Goal: Task Accomplishment & Management: Complete application form

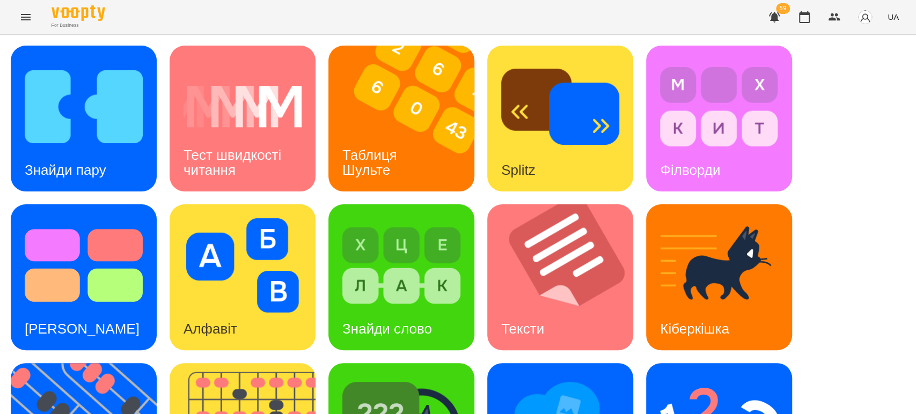
click at [817, 203] on div "Знайди пару Тест швидкості читання Таблиця [PERSON_NAME] Splitz Філворди Тест С…" at bounding box center [458, 357] width 894 height 622
click at [405, 166] on div "Таблиця Шульте" at bounding box center [371, 162] width 86 height 57
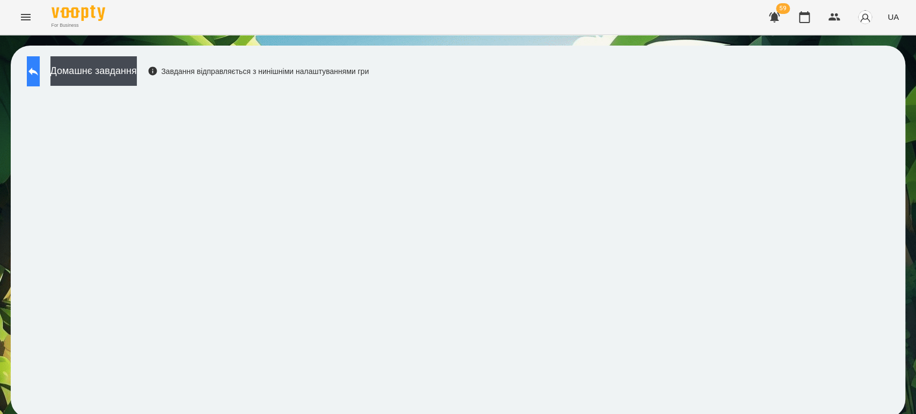
click at [40, 62] on button at bounding box center [33, 71] width 13 height 30
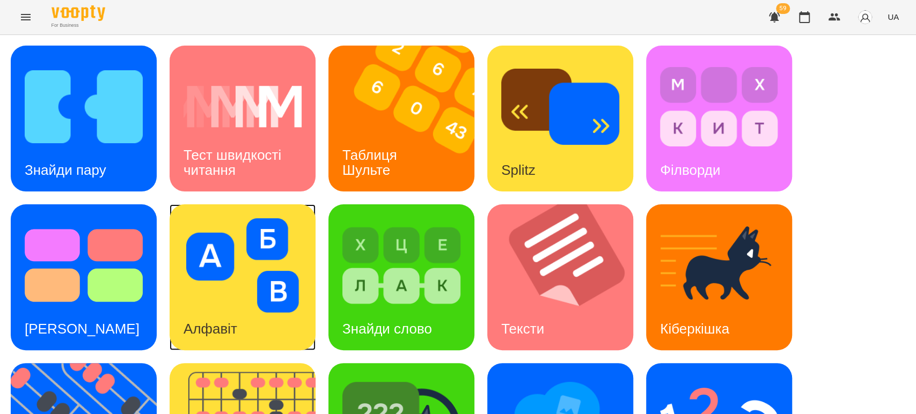
click at [207, 265] on img at bounding box center [242, 265] width 118 height 94
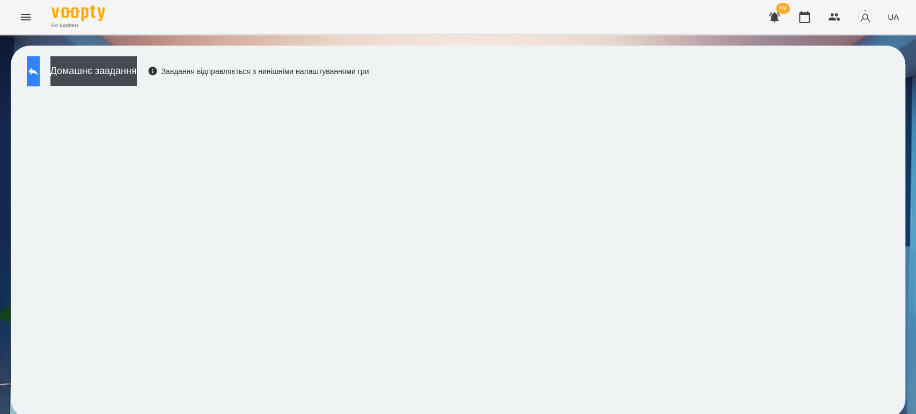
click at [40, 75] on icon at bounding box center [33, 71] width 13 height 13
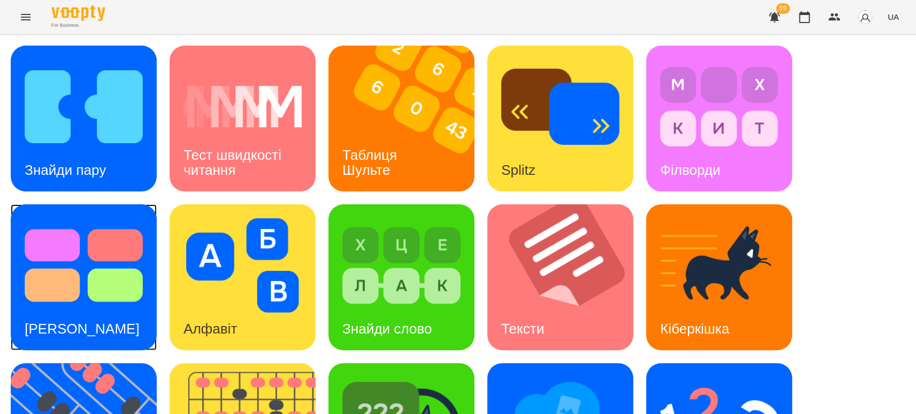
click at [99, 281] on img at bounding box center [84, 265] width 118 height 94
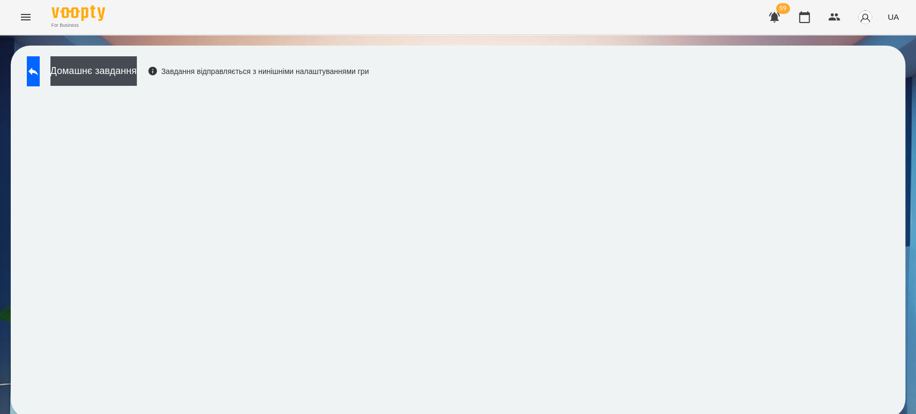
scroll to position [4, 0]
click at [36, 76] on button at bounding box center [33, 71] width 13 height 30
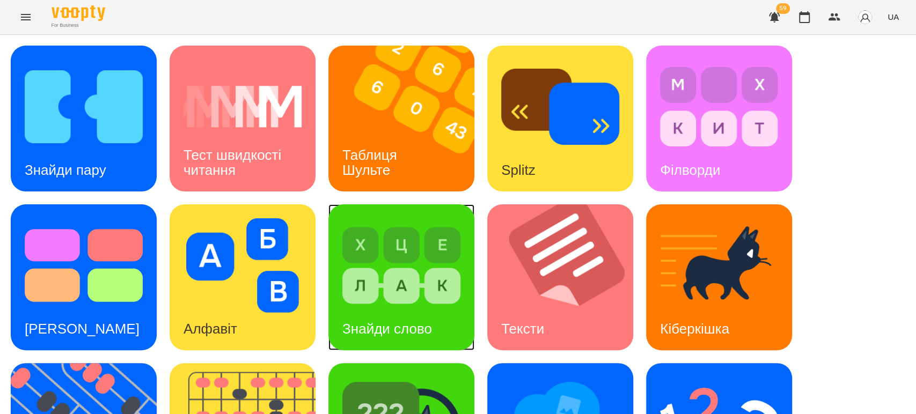
click at [402, 291] on img at bounding box center [401, 265] width 118 height 94
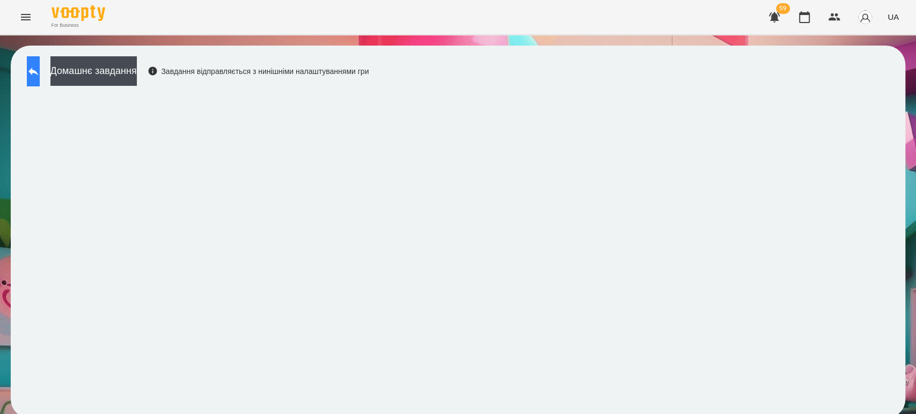
click at [39, 69] on icon at bounding box center [33, 71] width 13 height 13
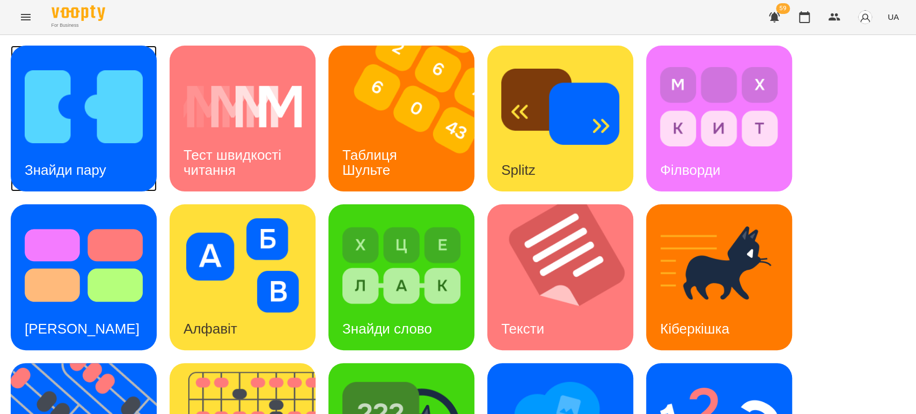
click at [97, 126] on img at bounding box center [84, 107] width 118 height 94
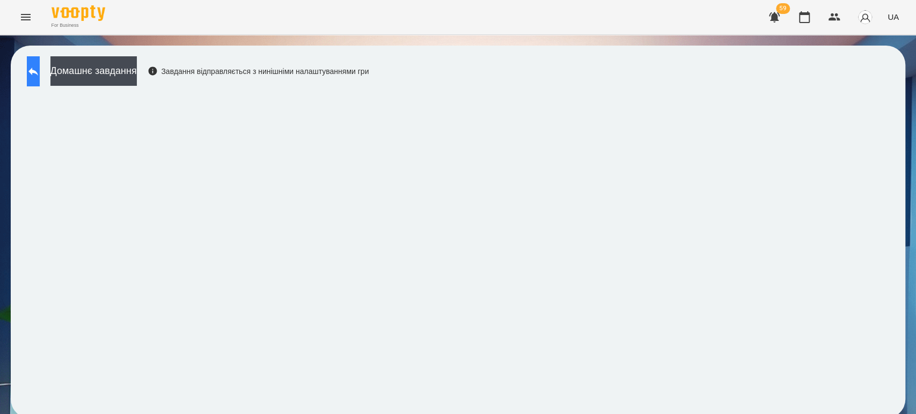
click at [40, 64] on button at bounding box center [33, 71] width 13 height 30
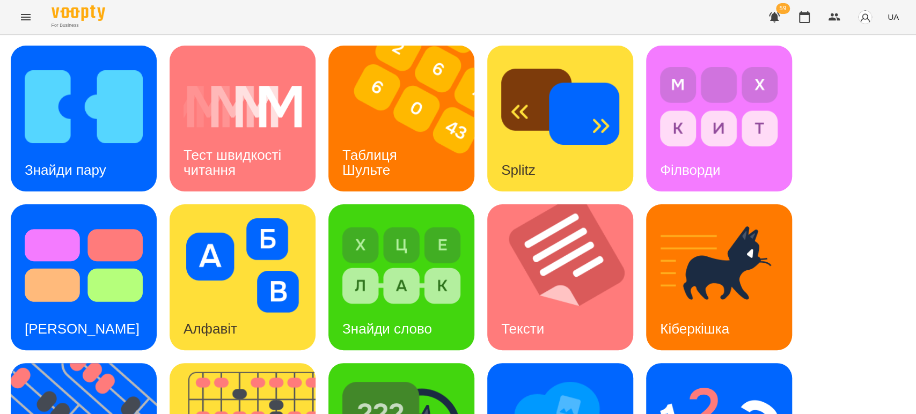
scroll to position [179, 0]
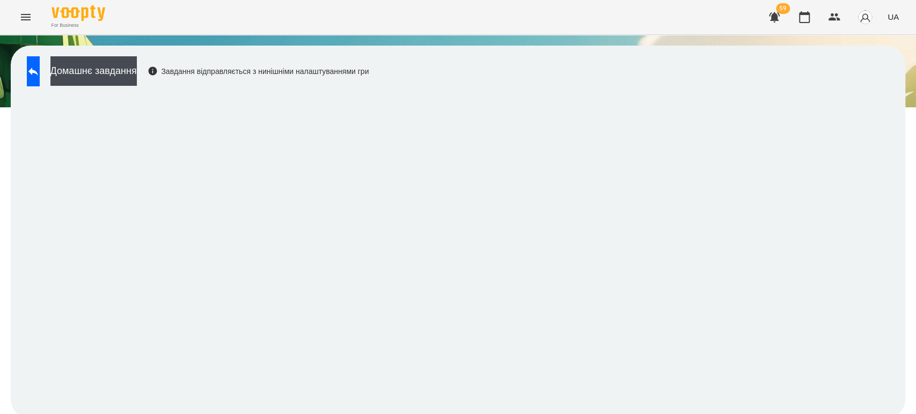
scroll to position [4, 0]
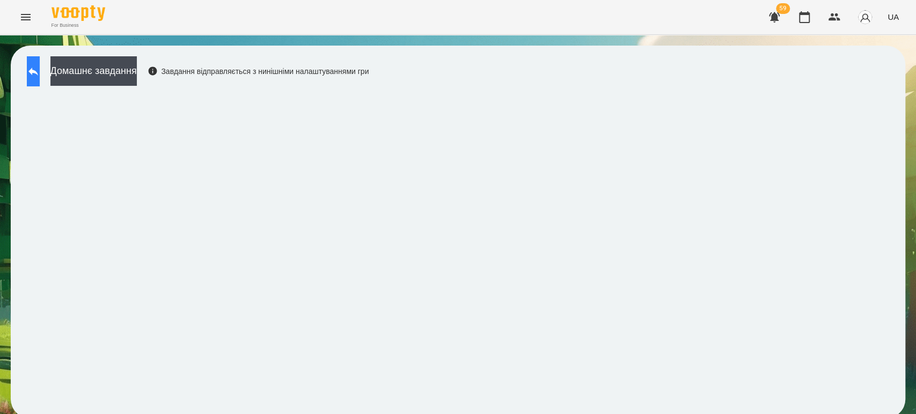
click at [38, 68] on icon at bounding box center [33, 72] width 10 height 8
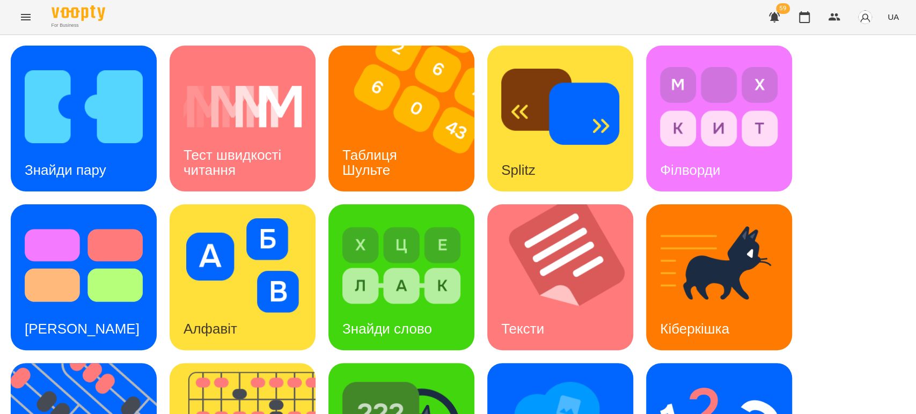
scroll to position [4, 0]
click at [68, 119] on img at bounding box center [84, 107] width 118 height 94
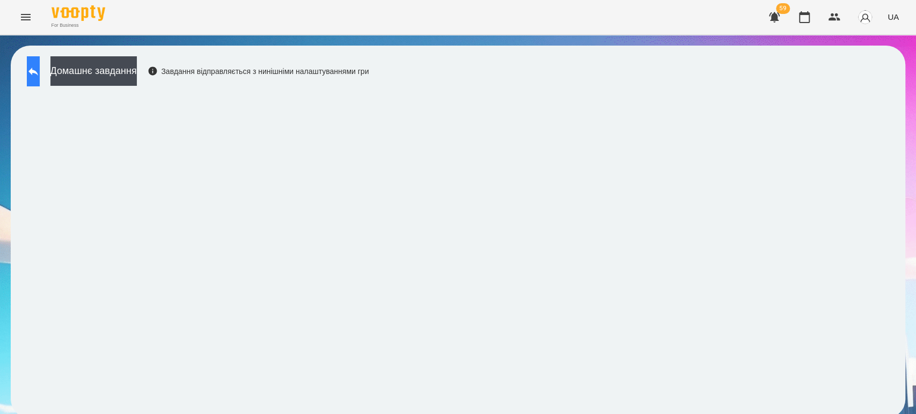
click at [40, 63] on button at bounding box center [33, 71] width 13 height 30
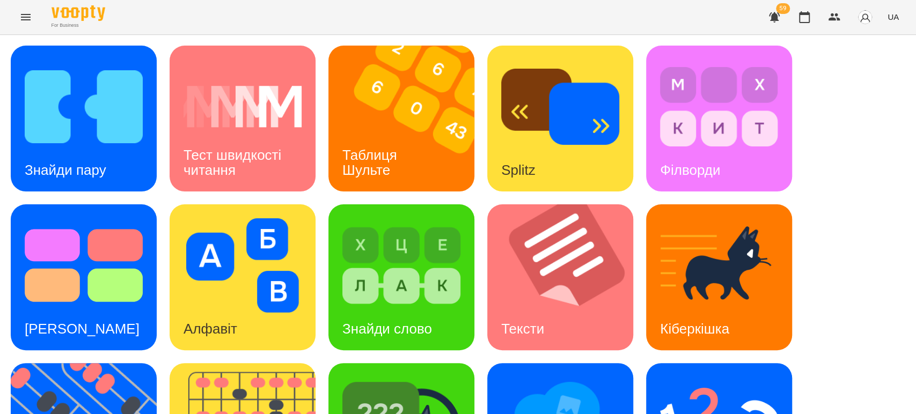
scroll to position [264, 0]
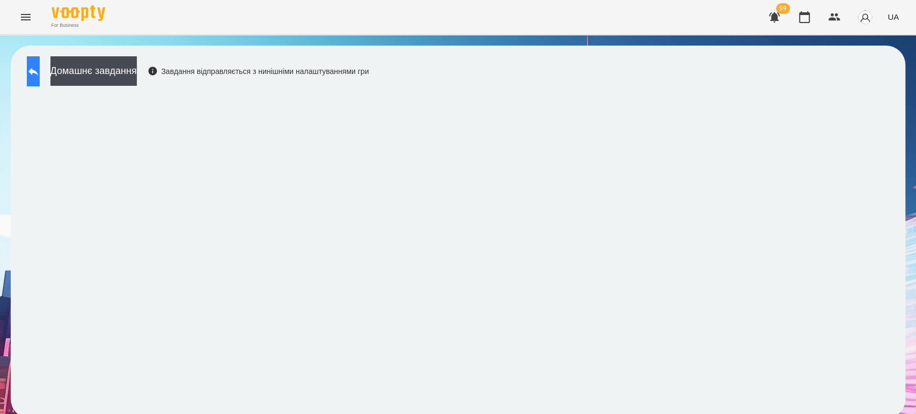
click at [35, 64] on button at bounding box center [33, 71] width 13 height 30
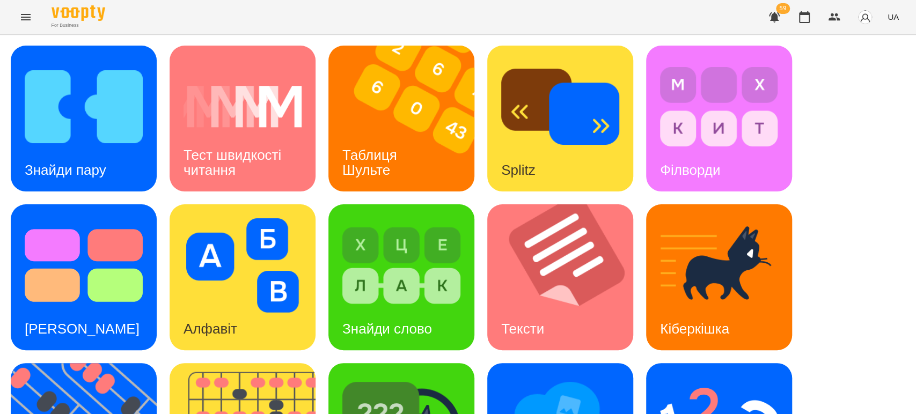
scroll to position [119, 0]
click at [592, 204] on img at bounding box center [566, 277] width 159 height 146
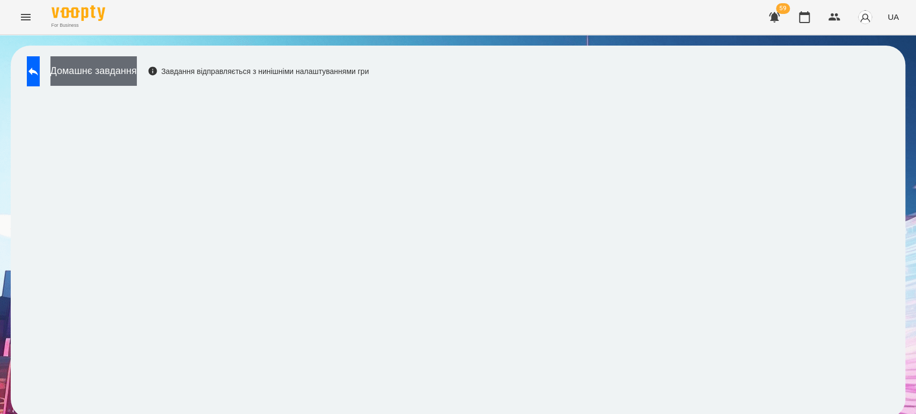
click at [132, 76] on button "Домашнє завдання" at bounding box center [93, 71] width 86 height 30
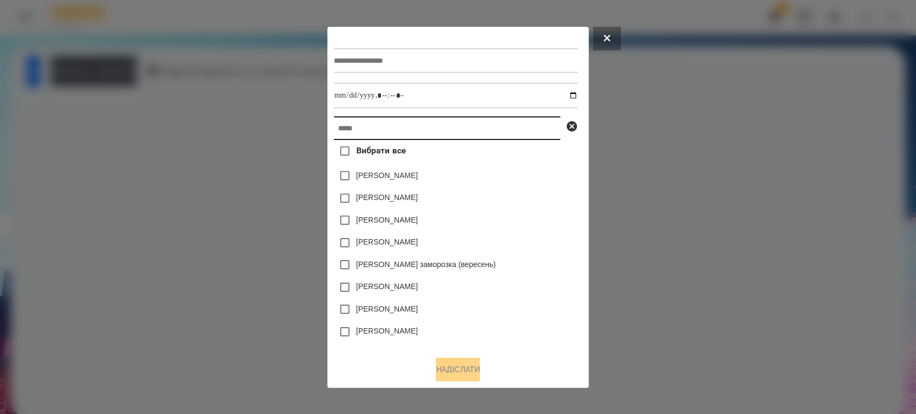
click at [365, 119] on input "text" at bounding box center [447, 128] width 226 height 24
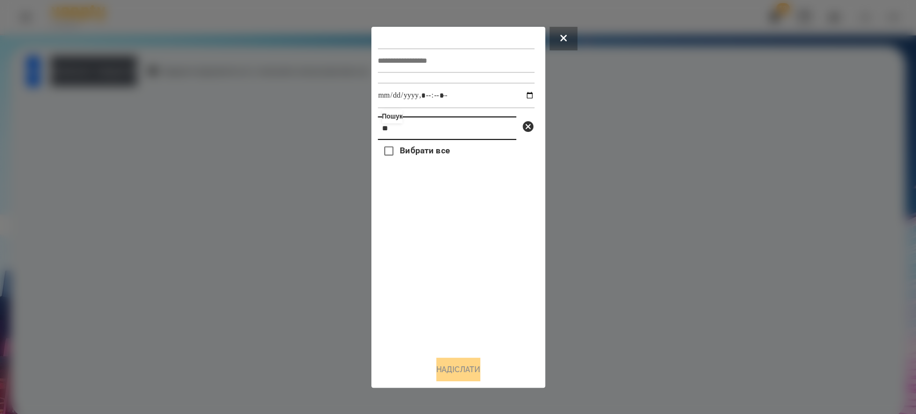
type input "*"
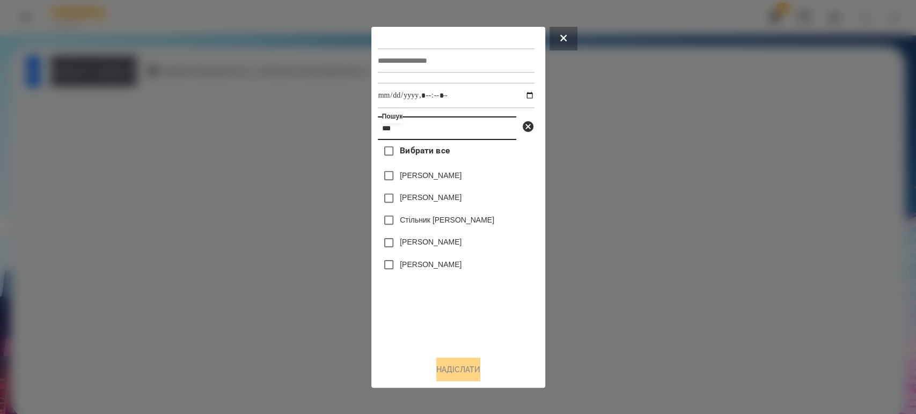
type input "***"
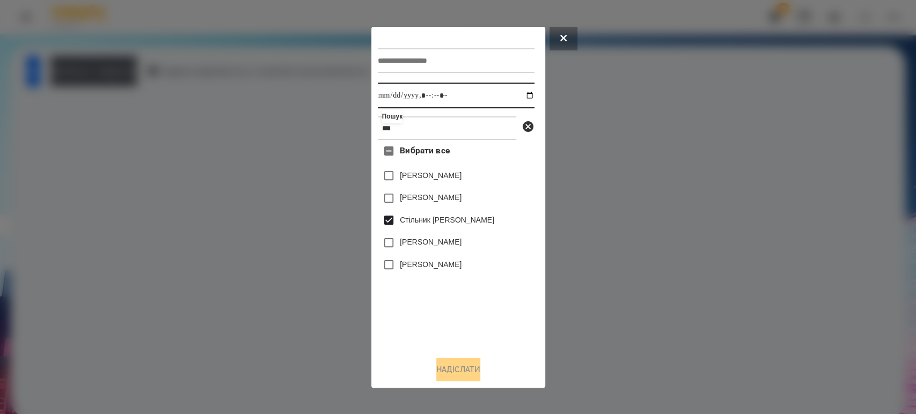
click at [517, 94] on input "datetime-local" at bounding box center [456, 96] width 157 height 26
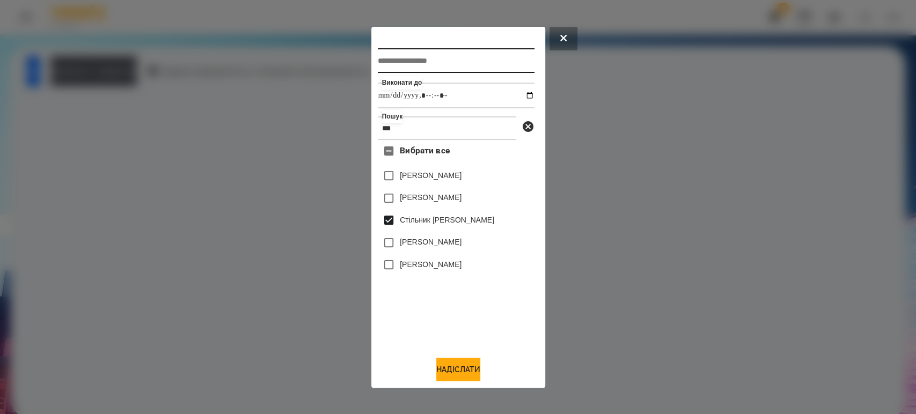
type input "**********"
click at [429, 68] on input "text" at bounding box center [456, 60] width 157 height 25
type input "**********"
click at [452, 368] on button "Надіслати" at bounding box center [458, 370] width 44 height 24
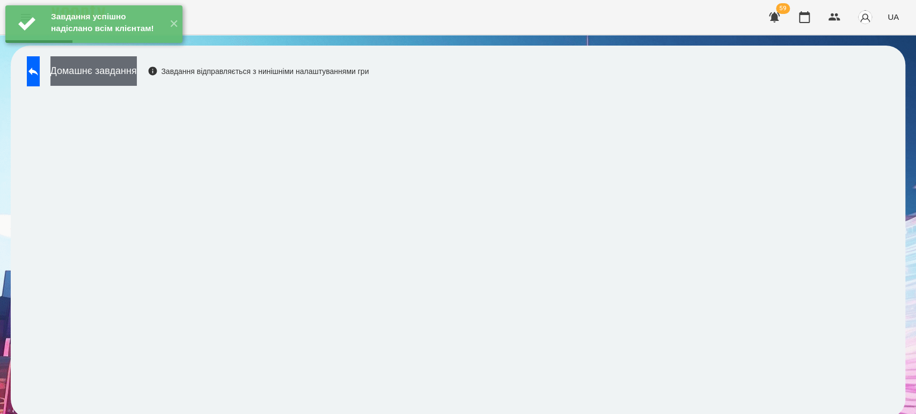
click at [137, 77] on button "Домашнє завдання" at bounding box center [93, 71] width 86 height 30
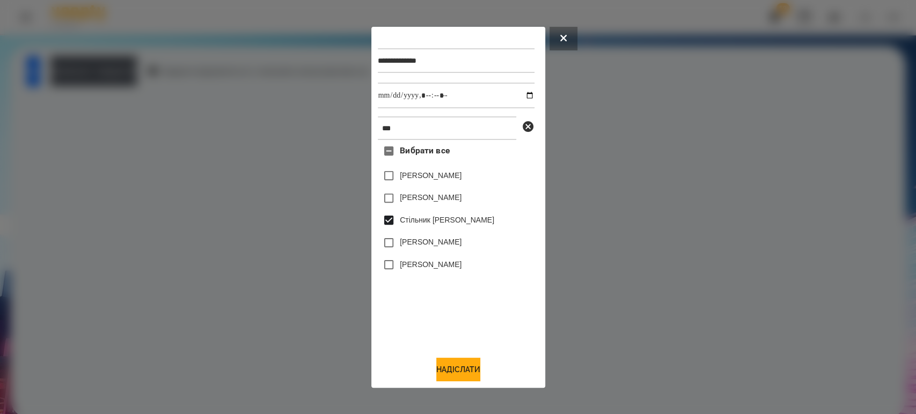
click at [270, 223] on div at bounding box center [458, 207] width 916 height 414
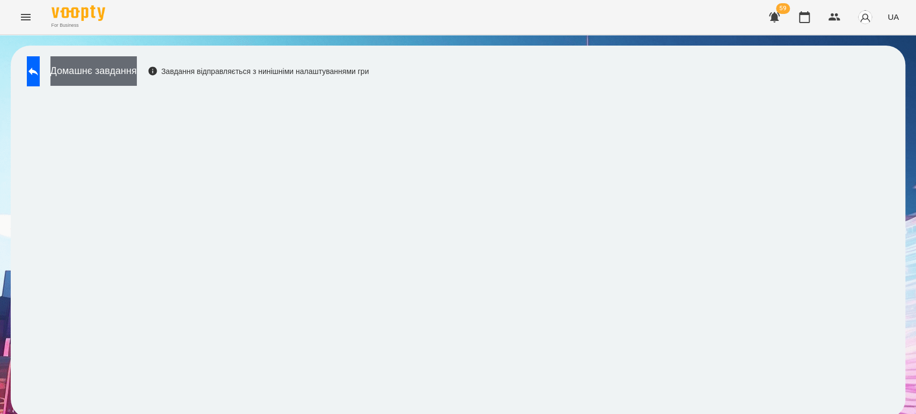
click at [137, 68] on button "Домашнє завдання" at bounding box center [93, 71] width 86 height 30
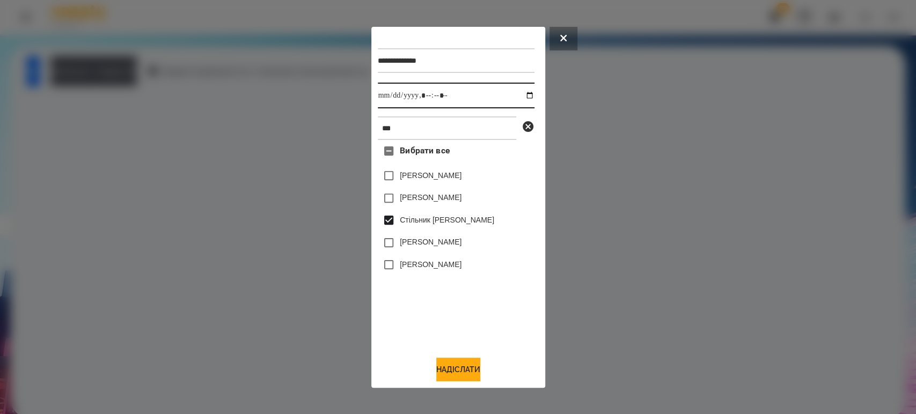
click at [521, 98] on input "datetime-local" at bounding box center [456, 96] width 157 height 26
type input "**********"
click at [460, 375] on button "Надіслати" at bounding box center [458, 370] width 44 height 24
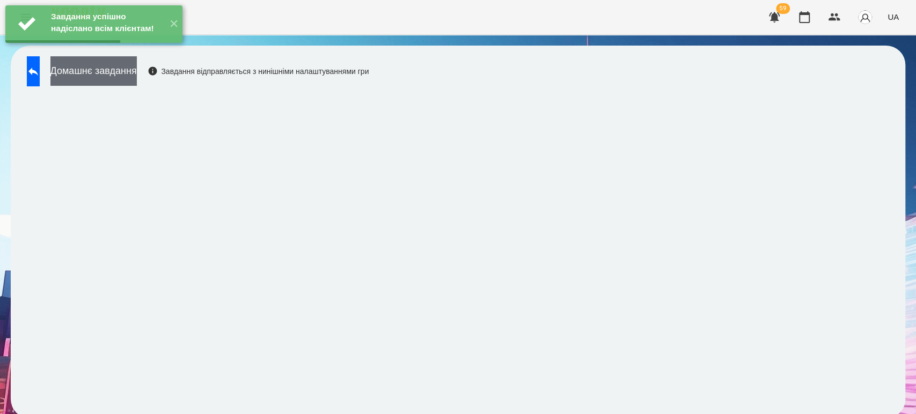
click at [129, 71] on button "Домашнє завдання" at bounding box center [93, 71] width 86 height 30
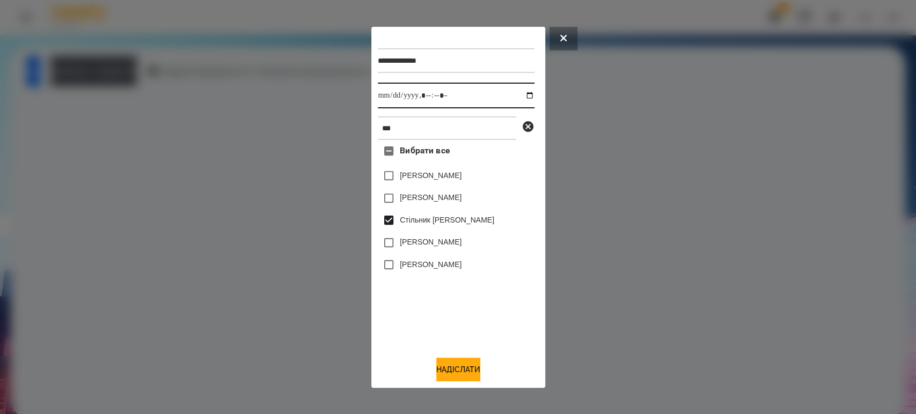
click at [520, 90] on input "datetime-local" at bounding box center [456, 96] width 157 height 26
type input "**********"
click at [454, 374] on button "Надіслати" at bounding box center [458, 370] width 44 height 24
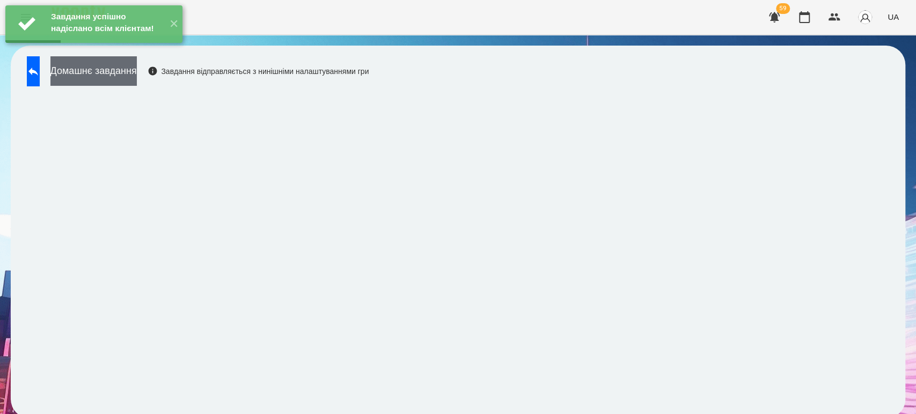
click at [137, 77] on button "Домашнє завдання" at bounding box center [93, 71] width 86 height 30
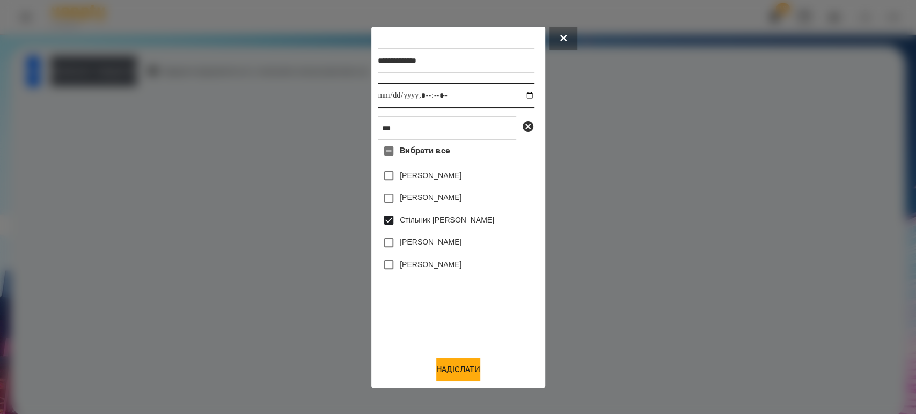
click at [522, 97] on input "datetime-local" at bounding box center [456, 96] width 157 height 26
type input "**********"
click at [454, 378] on button "Надіслати" at bounding box center [458, 370] width 44 height 24
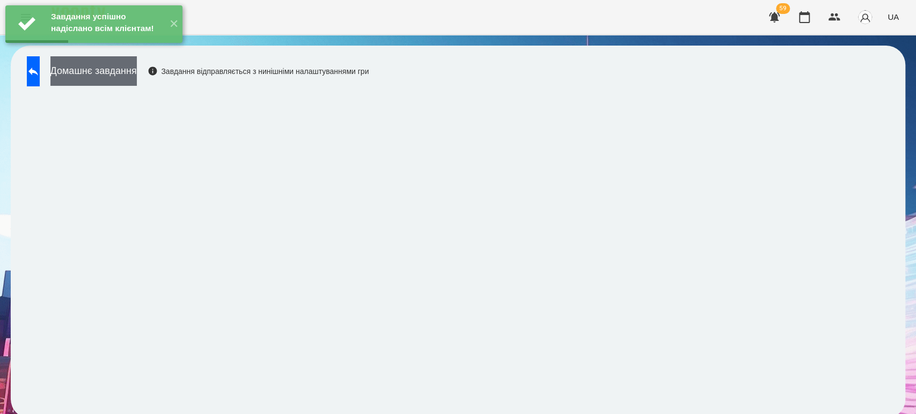
click at [137, 79] on button "Домашнє завдання" at bounding box center [93, 71] width 86 height 30
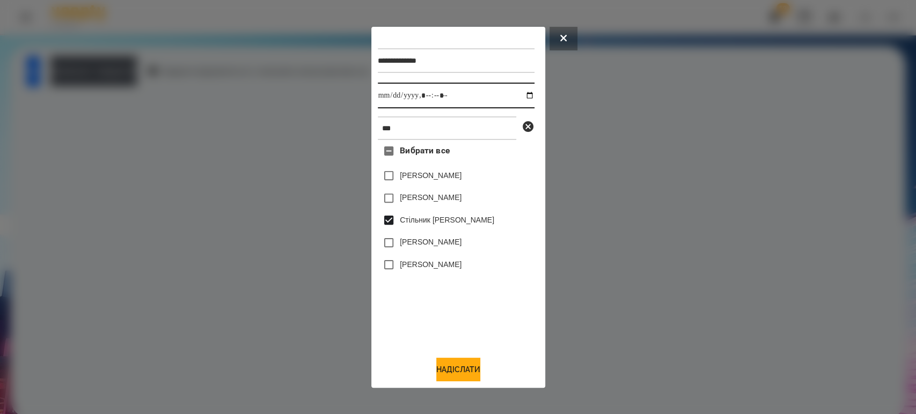
click at [519, 96] on input "datetime-local" at bounding box center [456, 96] width 157 height 26
type input "**********"
click at [459, 371] on button "Надіслати" at bounding box center [458, 370] width 44 height 24
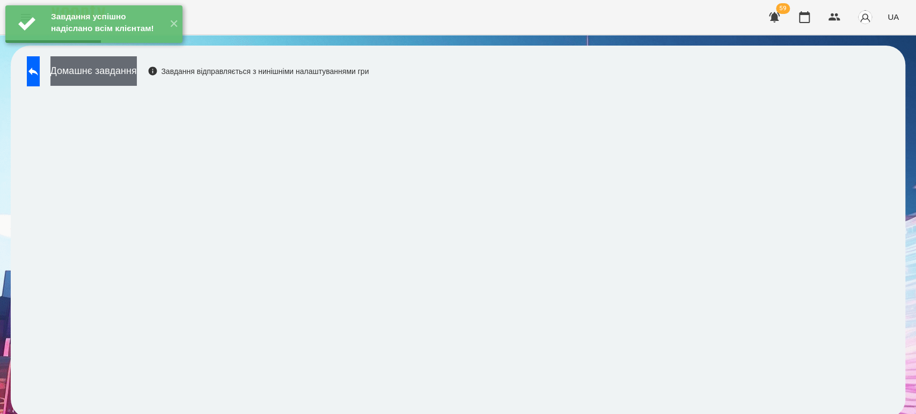
click at [126, 73] on button "Домашнє завдання" at bounding box center [93, 71] width 86 height 30
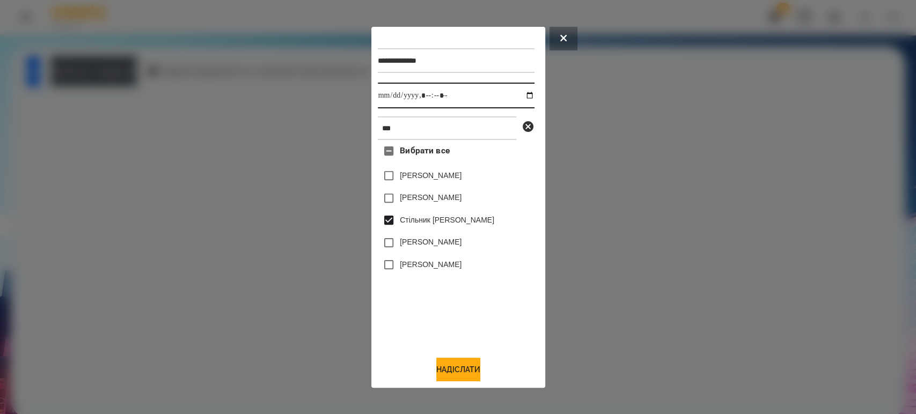
click at [524, 99] on input "datetime-local" at bounding box center [456, 96] width 157 height 26
type input "**********"
click at [454, 373] on button "Надіслати" at bounding box center [458, 370] width 44 height 24
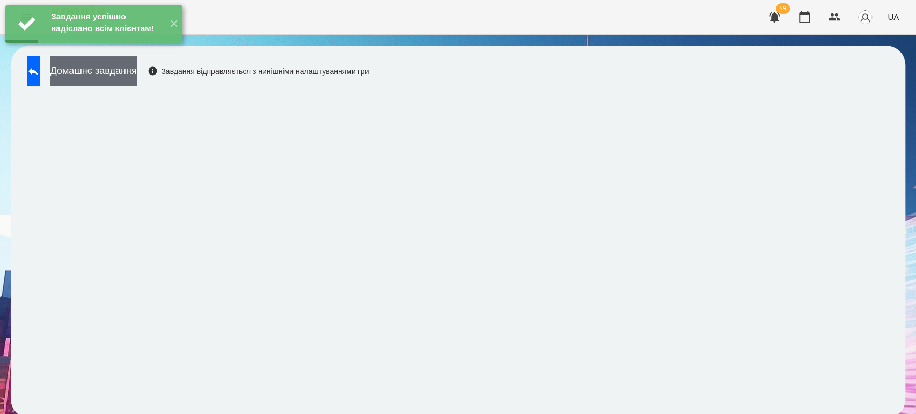
click at [137, 70] on button "Домашнє завдання" at bounding box center [93, 71] width 86 height 30
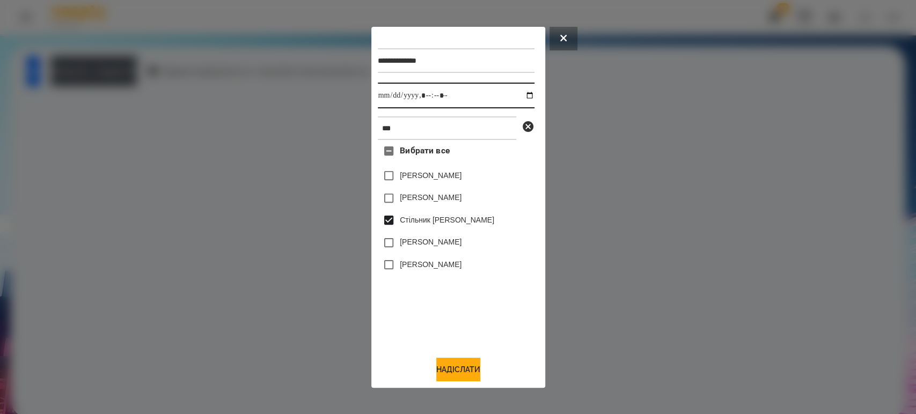
click at [524, 100] on input "datetime-local" at bounding box center [456, 96] width 157 height 26
type input "**********"
drag, startPoint x: 456, startPoint y: 370, endPoint x: 455, endPoint y: 363, distance: 6.5
click at [456, 370] on button "Надіслати" at bounding box center [458, 370] width 44 height 24
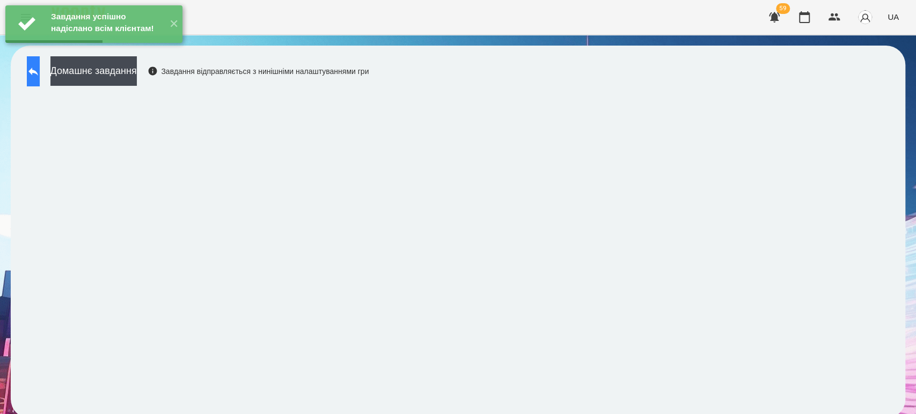
click at [40, 79] on button at bounding box center [33, 71] width 13 height 30
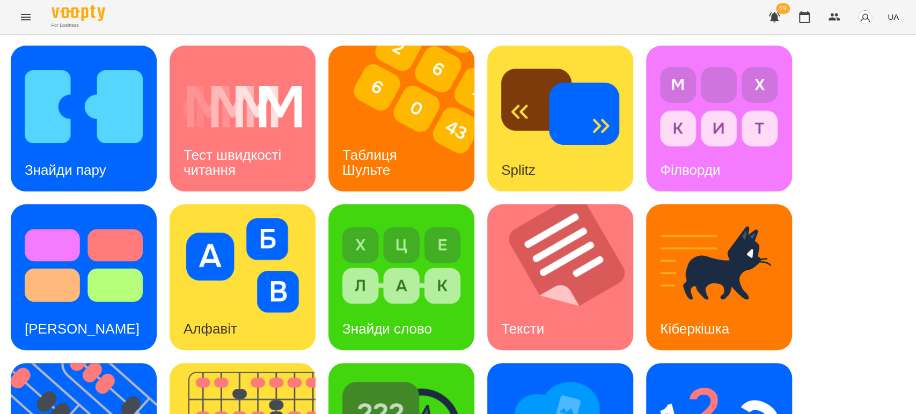
scroll to position [264, 0]
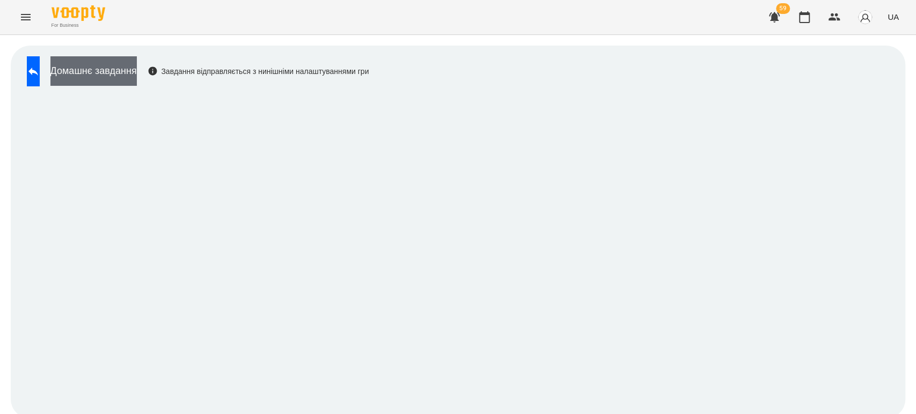
click at [136, 73] on button "Домашнє завдання" at bounding box center [93, 71] width 86 height 30
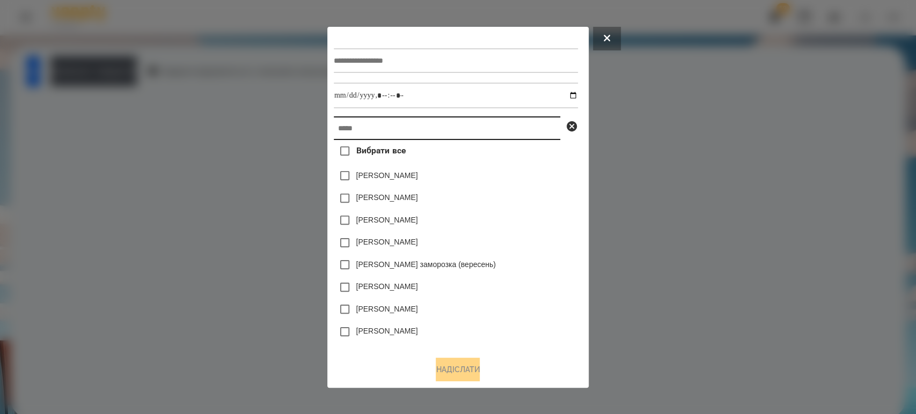
click at [362, 132] on input "text" at bounding box center [447, 128] width 226 height 24
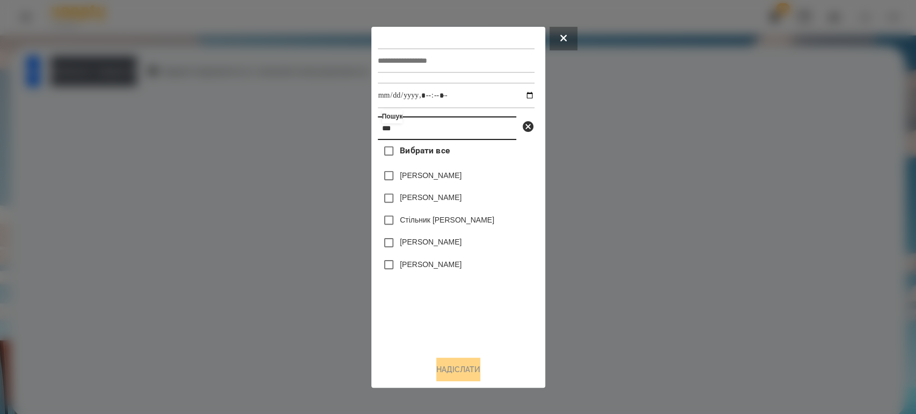
type input "***"
click at [381, 217] on div "Вибрати все Врубльовський Себастіан Тадей Коростіль Стільник Крістіна Матвієва …" at bounding box center [456, 243] width 157 height 207
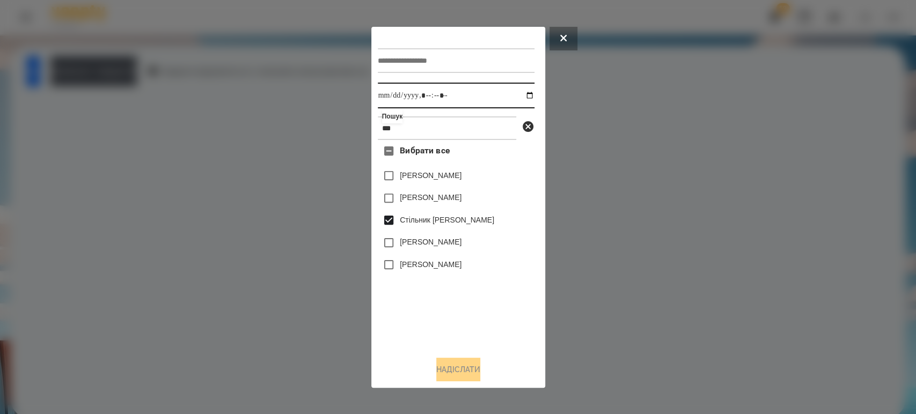
click at [527, 94] on input "datetime-local" at bounding box center [456, 96] width 157 height 26
click at [522, 97] on input "datetime-local" at bounding box center [456, 96] width 157 height 26
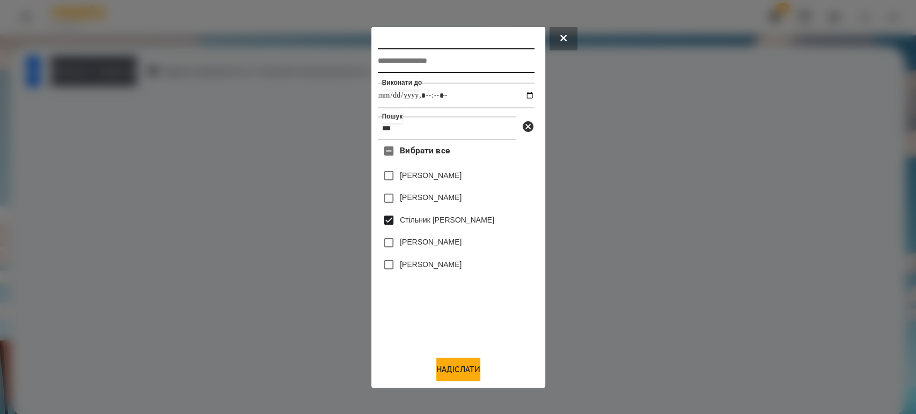
type input "**********"
click at [416, 53] on input "text" at bounding box center [456, 60] width 157 height 25
type input "**********"
click at [448, 364] on button "Надіслати" at bounding box center [458, 370] width 44 height 24
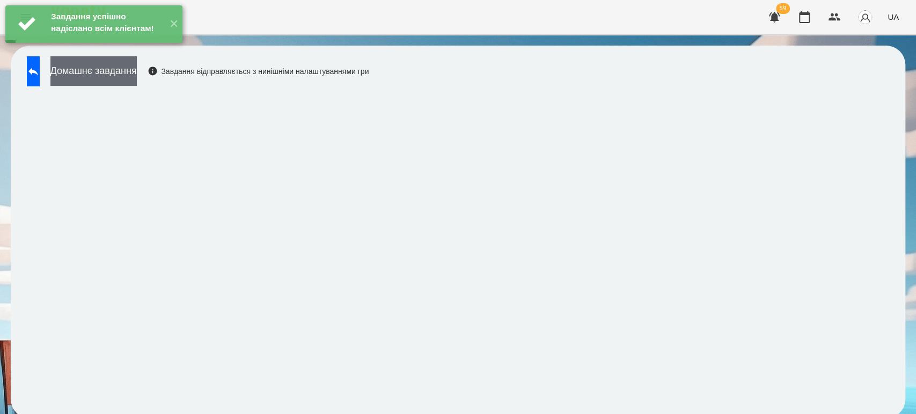
click at [121, 76] on button "Домашнє завдання" at bounding box center [93, 71] width 86 height 30
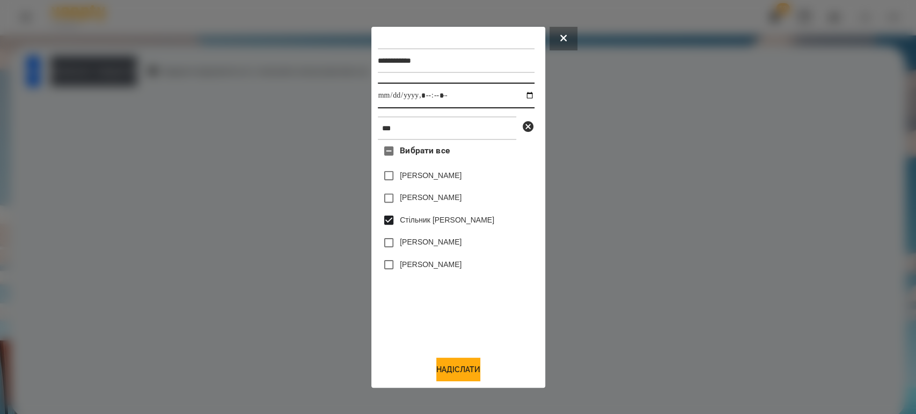
click at [520, 91] on input "datetime-local" at bounding box center [456, 96] width 157 height 26
type input "**********"
drag, startPoint x: 474, startPoint y: 368, endPoint x: 472, endPoint y: 359, distance: 8.7
click at [474, 368] on button "Надіслати" at bounding box center [458, 370] width 44 height 24
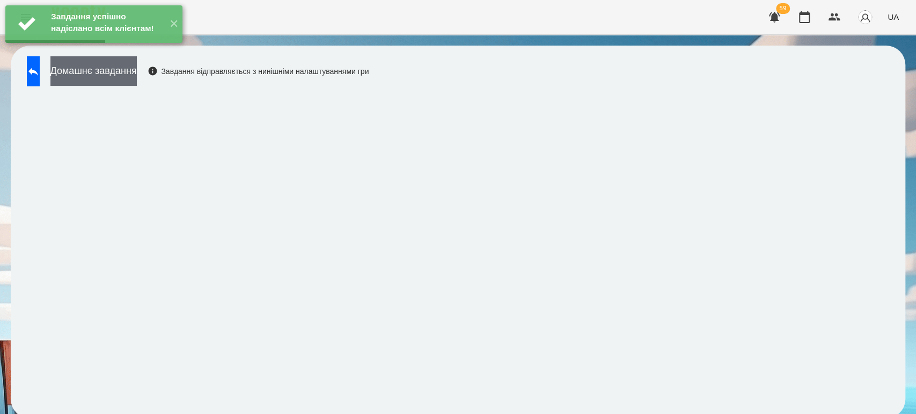
click at [131, 70] on button "Домашнє завдання" at bounding box center [93, 71] width 86 height 30
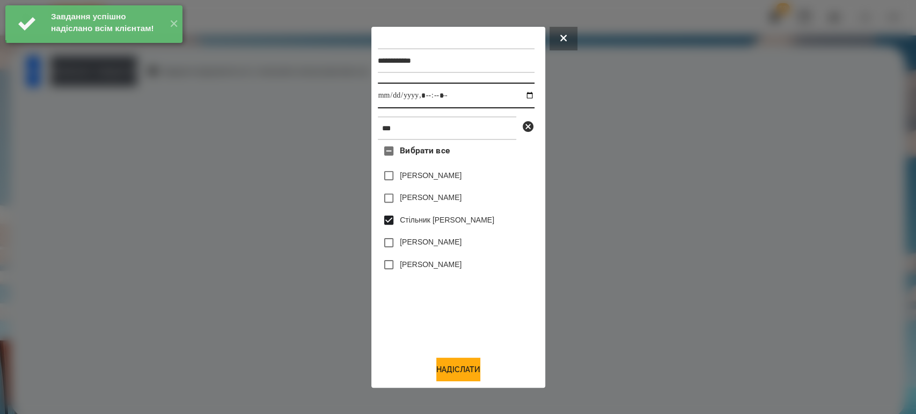
click at [519, 89] on input "datetime-local" at bounding box center [456, 96] width 157 height 26
click at [528, 101] on input "datetime-local" at bounding box center [456, 96] width 157 height 26
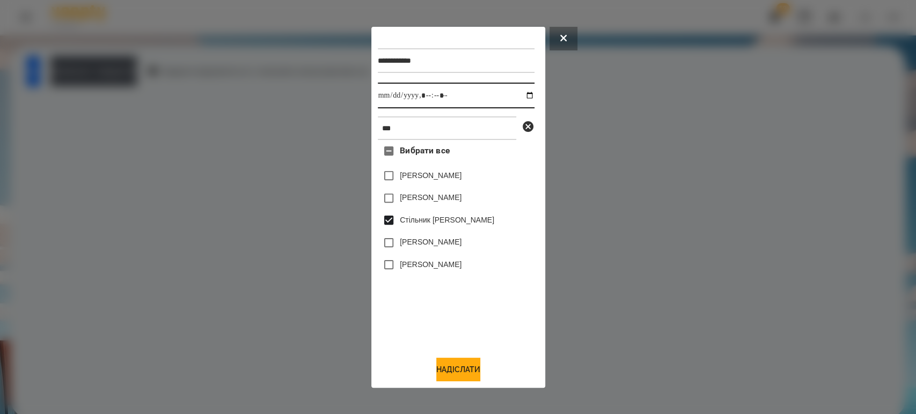
click at [527, 99] on input "datetime-local" at bounding box center [456, 96] width 157 height 26
click at [523, 93] on input "datetime-local" at bounding box center [456, 96] width 157 height 26
type input "**********"
click at [442, 373] on button "Надіслати" at bounding box center [458, 370] width 44 height 24
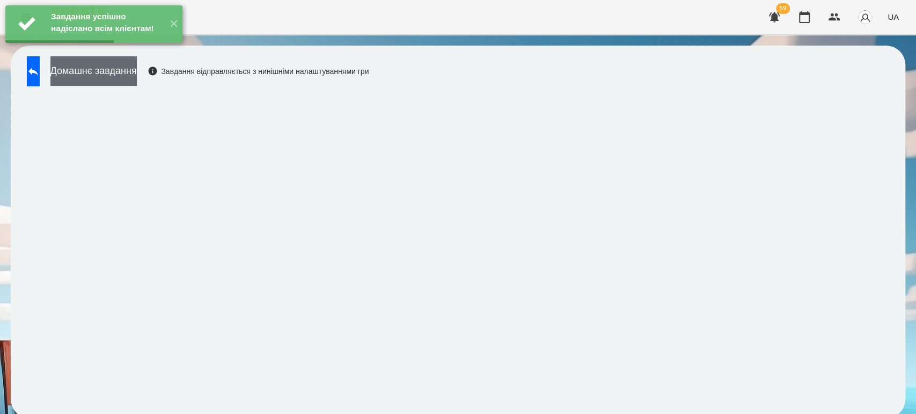
click at [126, 72] on button "Домашнє завдання" at bounding box center [93, 71] width 86 height 30
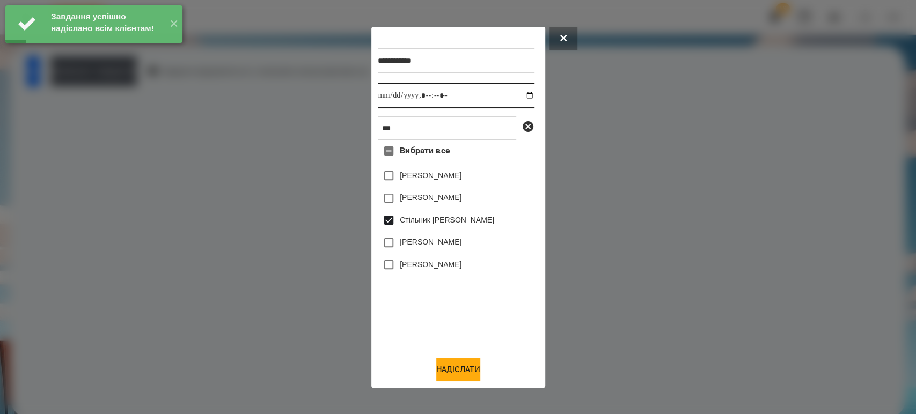
click at [520, 91] on input "datetime-local" at bounding box center [456, 96] width 157 height 26
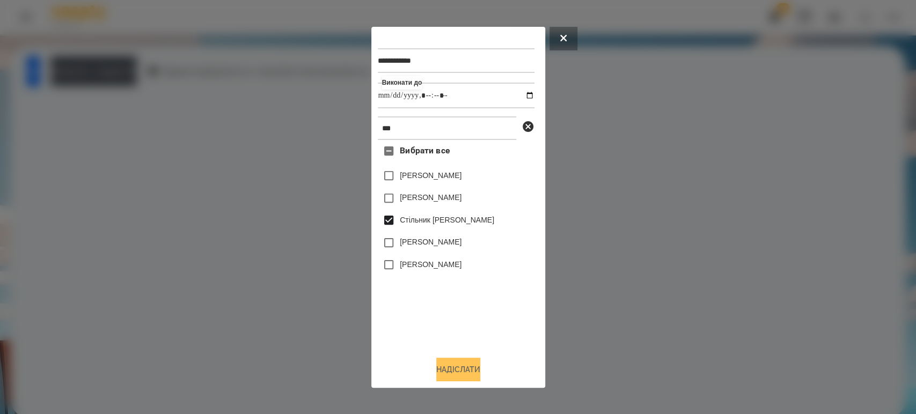
type input "**********"
click at [448, 370] on button "Надіслати" at bounding box center [458, 370] width 44 height 24
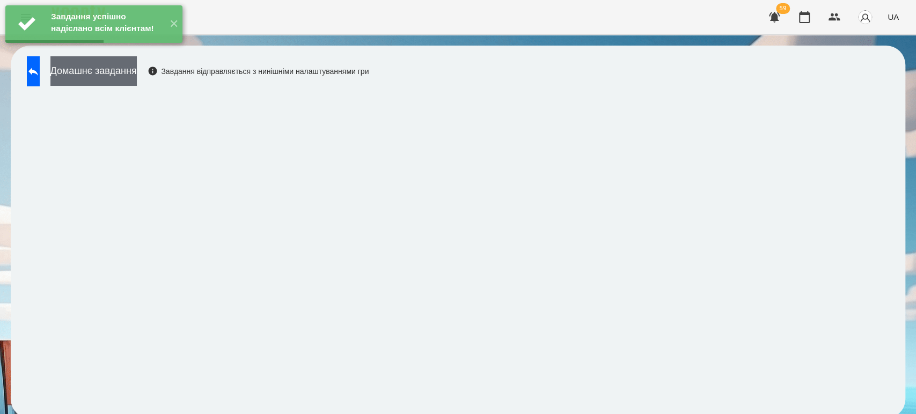
click at [104, 84] on button "Домашнє завдання" at bounding box center [93, 71] width 86 height 30
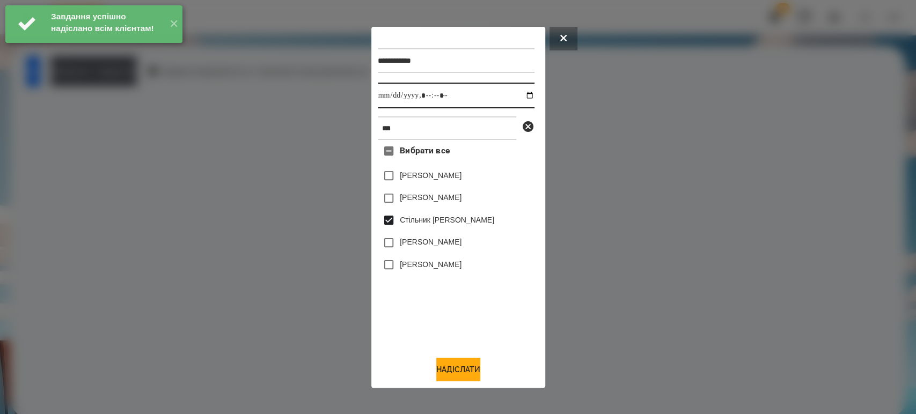
click at [522, 93] on input "datetime-local" at bounding box center [456, 96] width 157 height 26
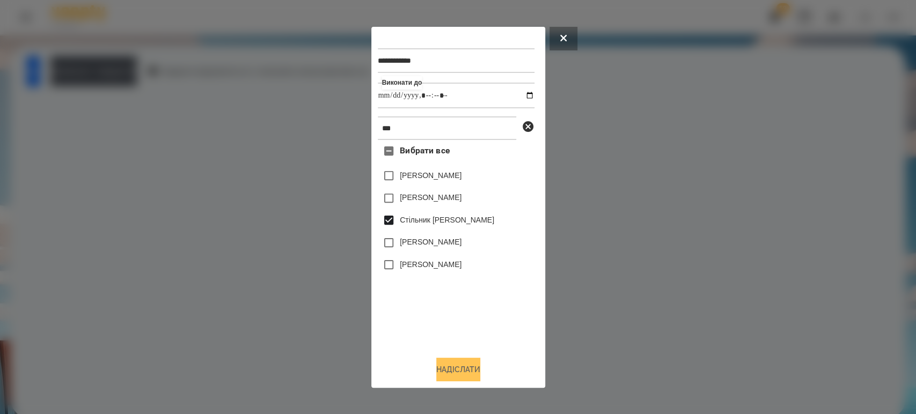
type input "**********"
click at [475, 362] on button "Надіслати" at bounding box center [458, 370] width 44 height 24
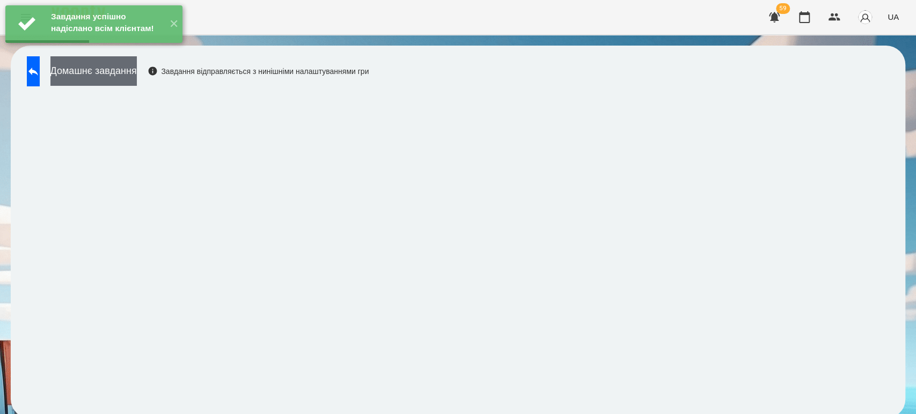
click at [130, 78] on button "Домашнє завдання" at bounding box center [93, 71] width 86 height 30
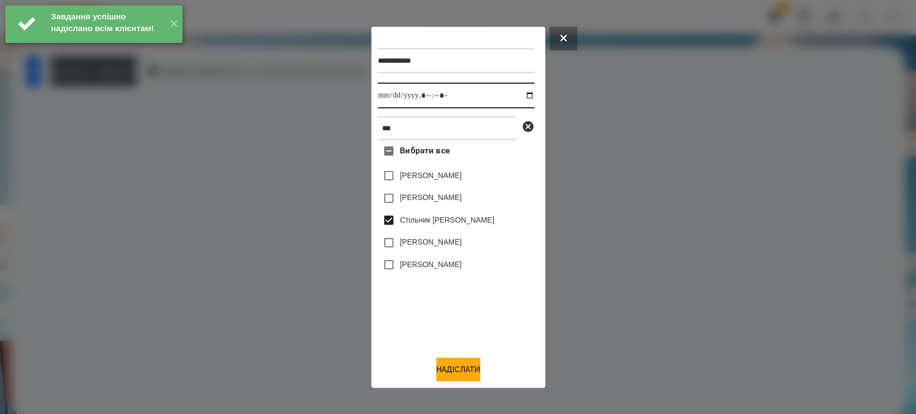
click at [524, 100] on input "datetime-local" at bounding box center [456, 96] width 157 height 26
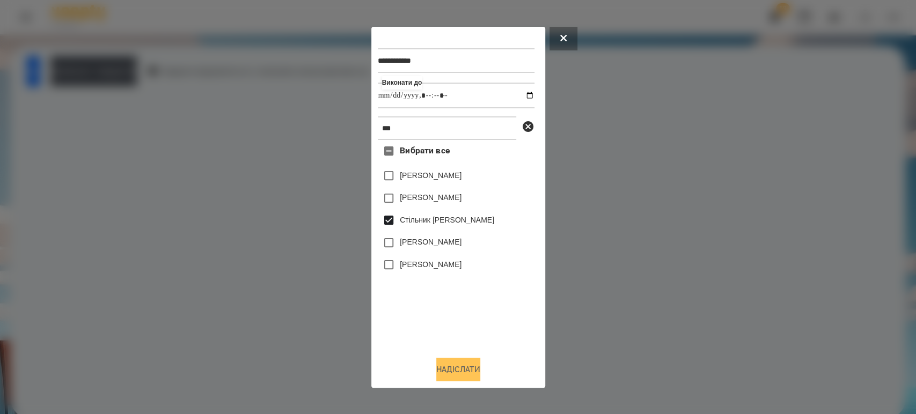
type input "**********"
click at [459, 368] on button "Надіслати" at bounding box center [458, 370] width 44 height 24
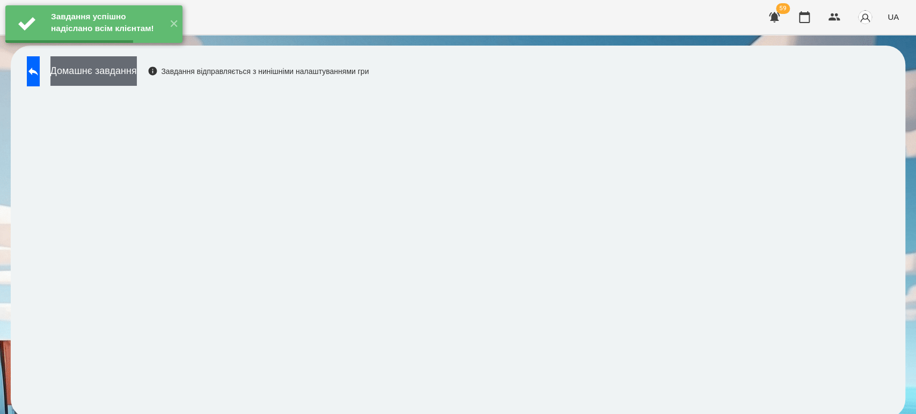
click at [137, 75] on button "Домашнє завдання" at bounding box center [93, 71] width 86 height 30
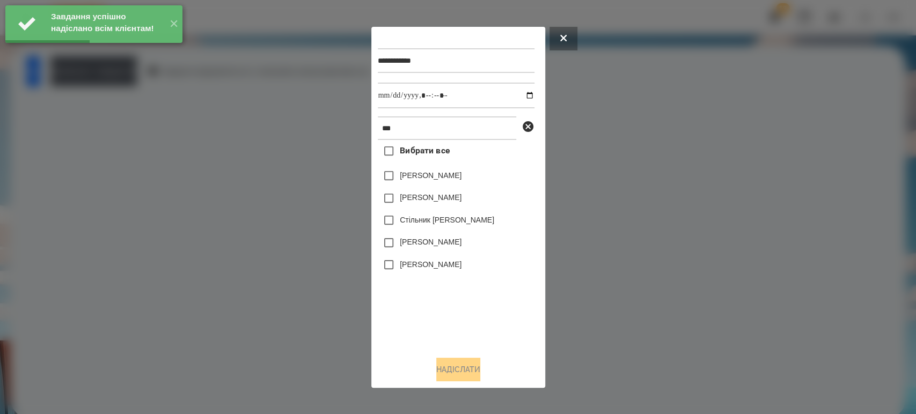
click at [401, 223] on label "Стільник [PERSON_NAME]" at bounding box center [447, 220] width 94 height 11
click at [524, 94] on input "datetime-local" at bounding box center [456, 96] width 157 height 26
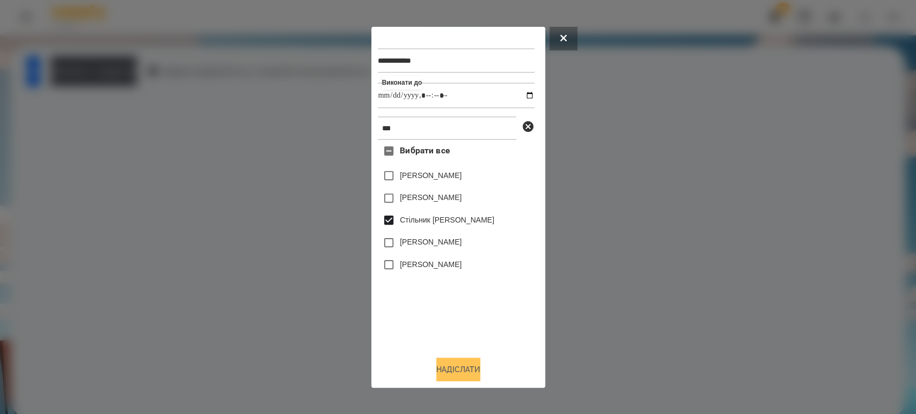
type input "**********"
drag, startPoint x: 444, startPoint y: 375, endPoint x: 422, endPoint y: 358, distance: 27.6
click at [444, 375] on button "Надіслати" at bounding box center [458, 370] width 44 height 24
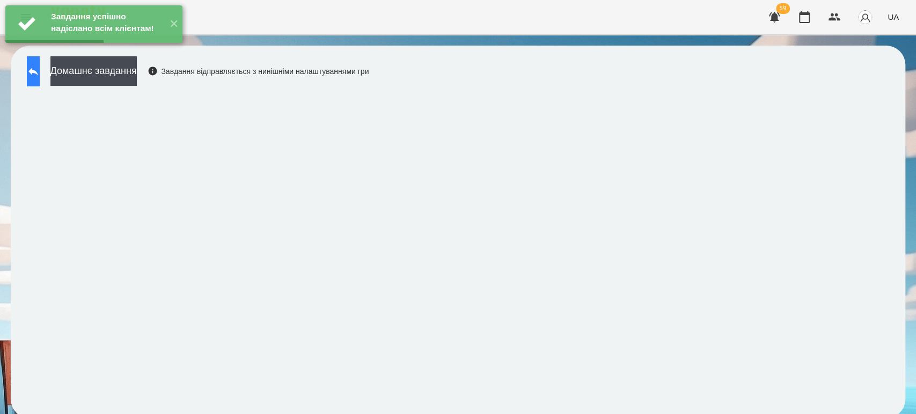
click at [40, 73] on icon at bounding box center [33, 71] width 13 height 13
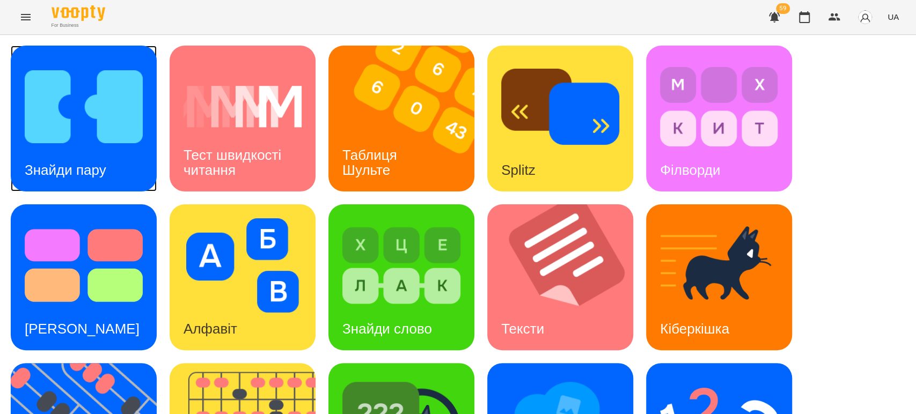
click at [102, 110] on img at bounding box center [84, 107] width 118 height 94
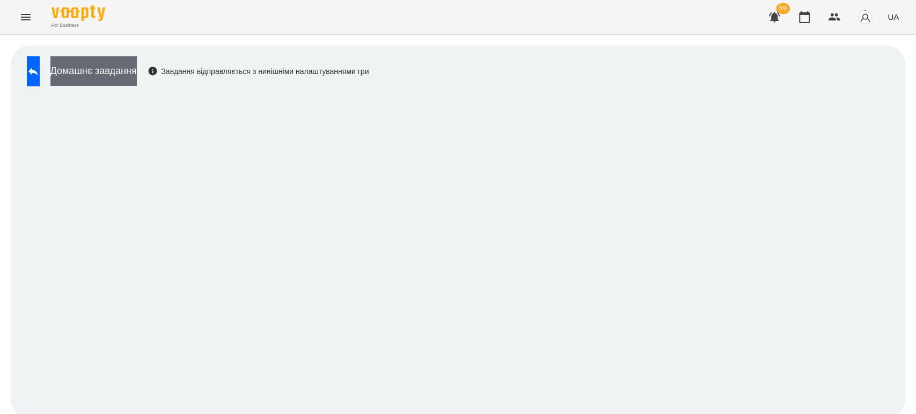
click at [93, 60] on button "Домашнє завдання" at bounding box center [93, 71] width 86 height 30
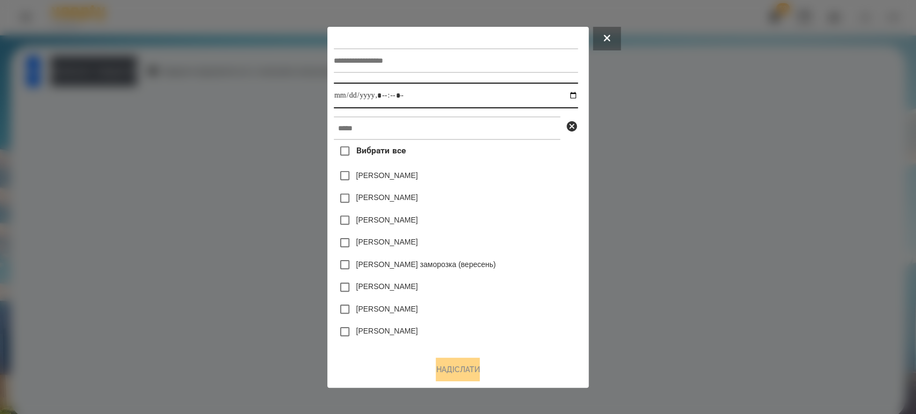
click at [348, 98] on input "datetime-local" at bounding box center [456, 96] width 244 height 26
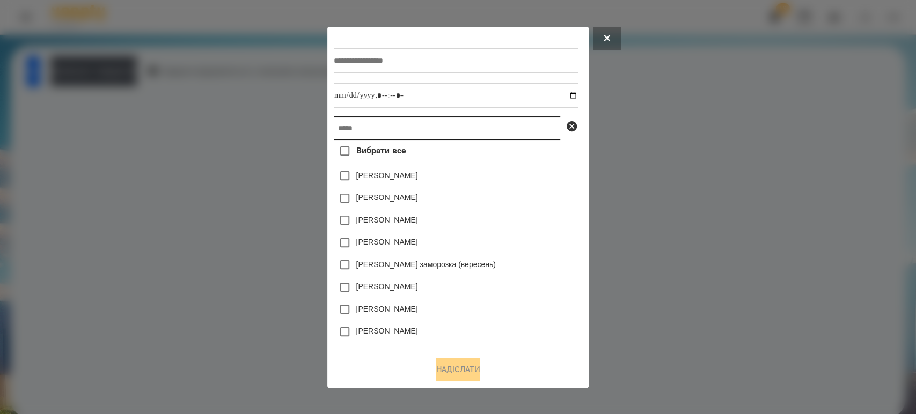
click at [343, 123] on input "text" at bounding box center [447, 128] width 226 height 24
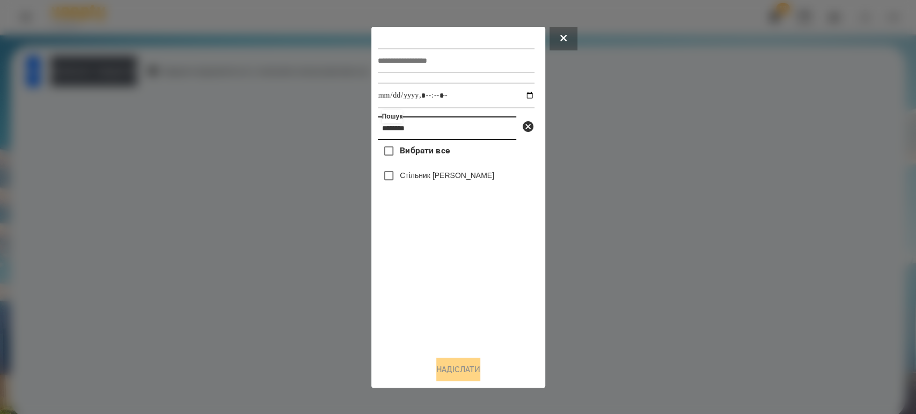
type input "********"
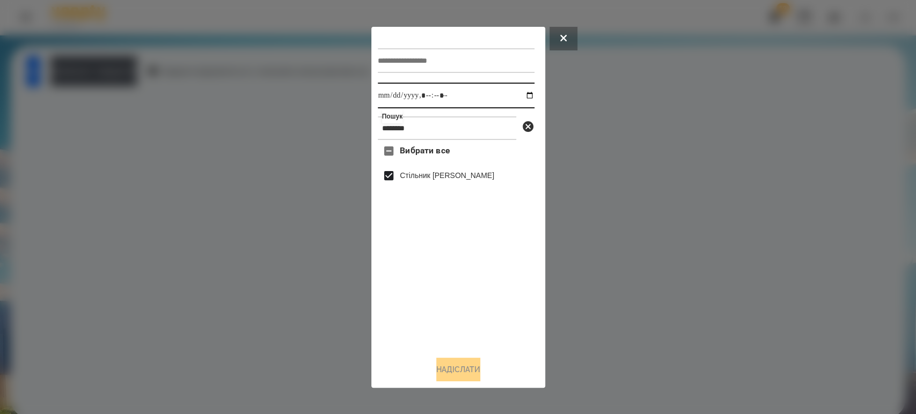
click at [521, 93] on input "datetime-local" at bounding box center [456, 96] width 157 height 26
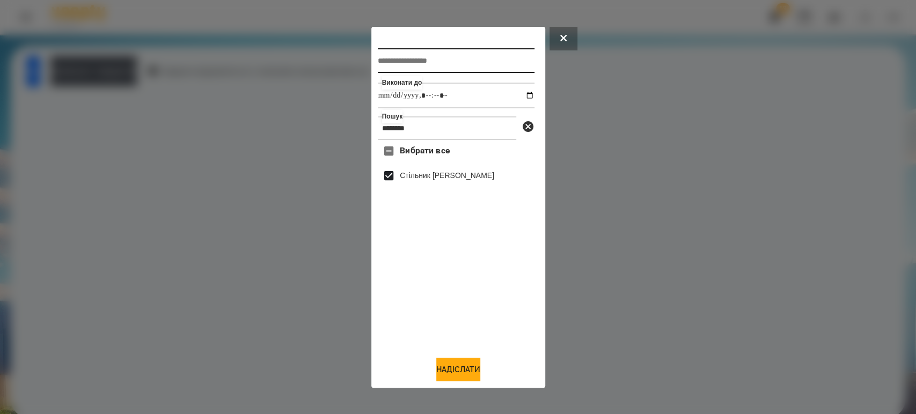
type input "**********"
click at [438, 55] on input "text" at bounding box center [456, 60] width 157 height 25
type input "**********"
click at [474, 364] on button "Надіслати" at bounding box center [458, 370] width 44 height 24
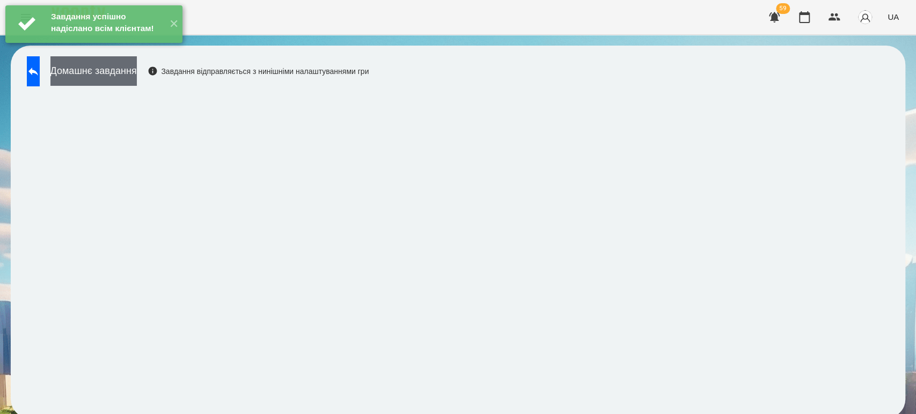
click at [136, 80] on button "Домашнє завдання" at bounding box center [93, 71] width 86 height 30
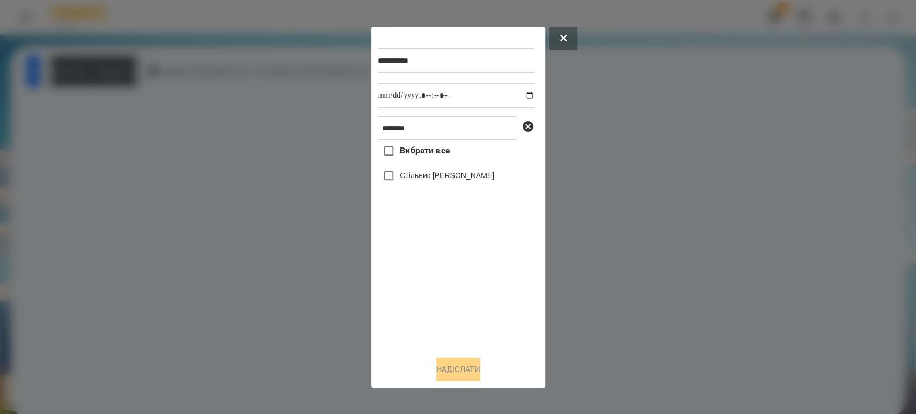
click at [400, 179] on label "Стільник [PERSON_NAME]" at bounding box center [447, 175] width 94 height 11
click at [526, 87] on input "datetime-local" at bounding box center [456, 96] width 157 height 26
click at [526, 93] on input "datetime-local" at bounding box center [456, 96] width 157 height 26
type input "**********"
click at [452, 362] on button "Надіслати" at bounding box center [458, 370] width 44 height 24
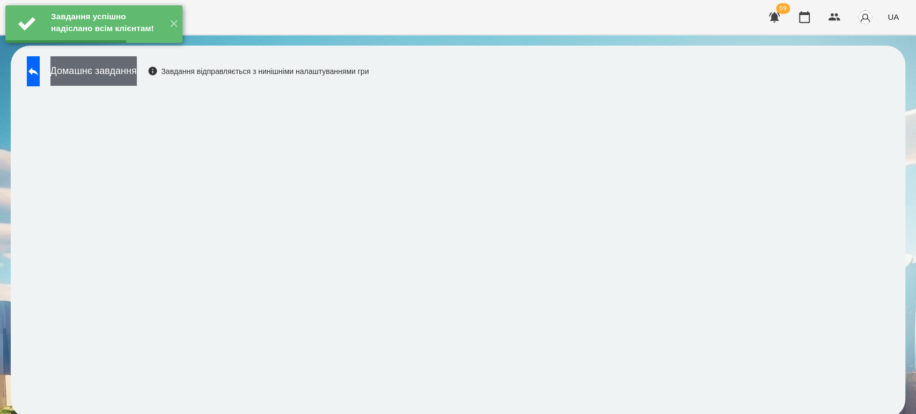
click at [137, 70] on button "Домашнє завдання" at bounding box center [93, 71] width 86 height 30
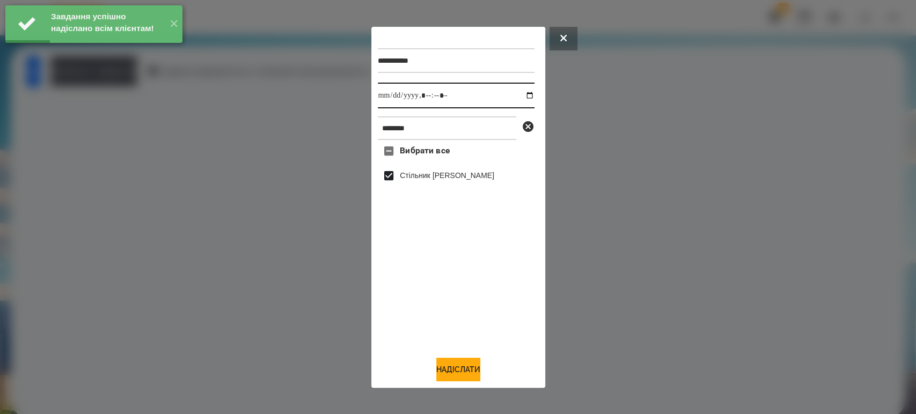
click at [521, 96] on input "datetime-local" at bounding box center [456, 96] width 157 height 26
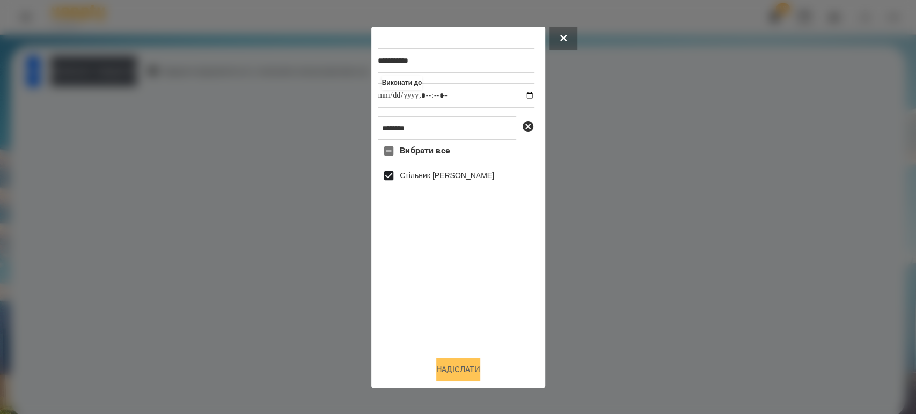
type input "**********"
click at [480, 377] on button "Надіслати" at bounding box center [458, 370] width 44 height 24
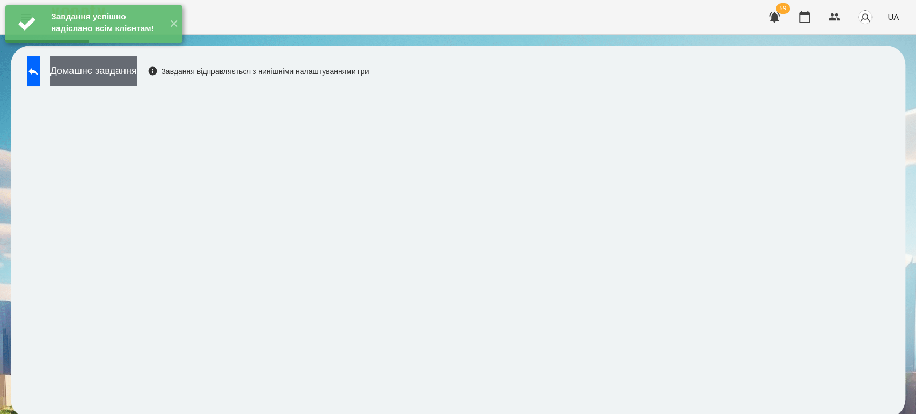
click at [127, 78] on button "Домашнє завдання" at bounding box center [93, 71] width 86 height 30
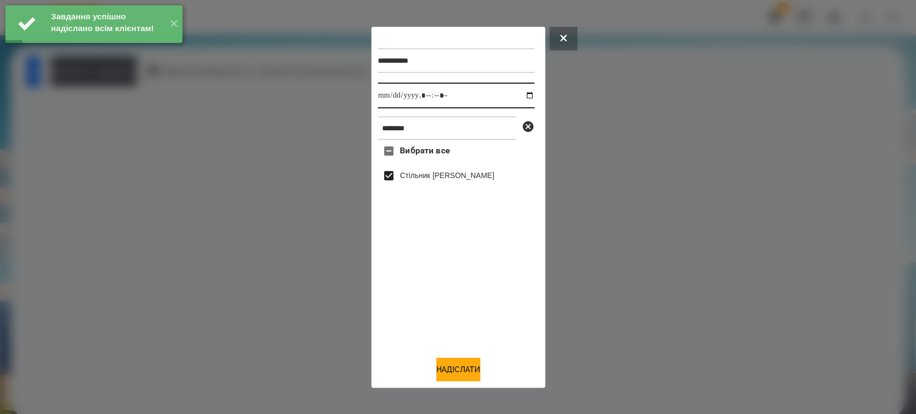
click at [524, 94] on input "datetime-local" at bounding box center [456, 96] width 157 height 26
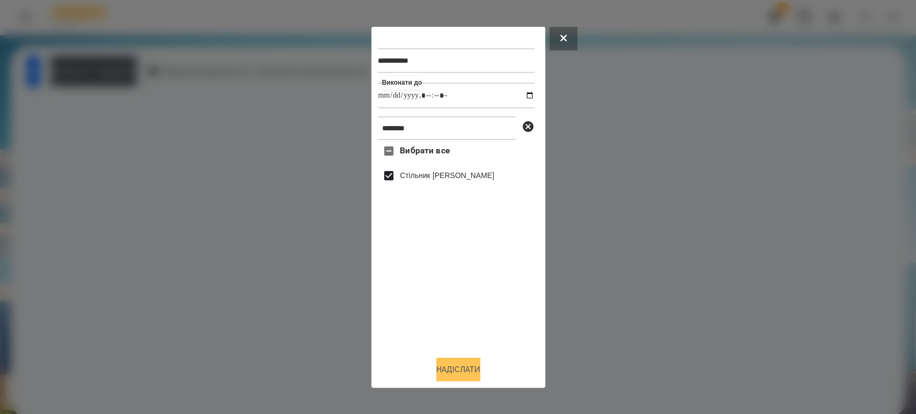
type input "**********"
click at [451, 372] on button "Надіслати" at bounding box center [458, 370] width 44 height 24
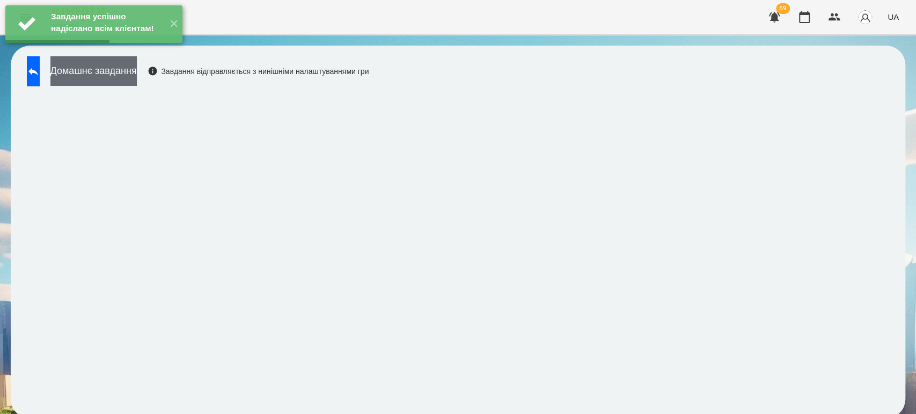
click at [95, 80] on button "Домашнє завдання" at bounding box center [93, 71] width 86 height 30
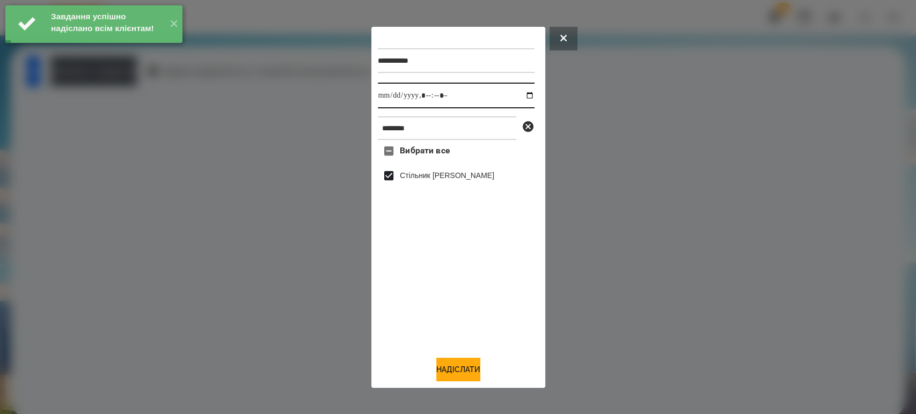
click at [521, 93] on input "datetime-local" at bounding box center [456, 96] width 157 height 26
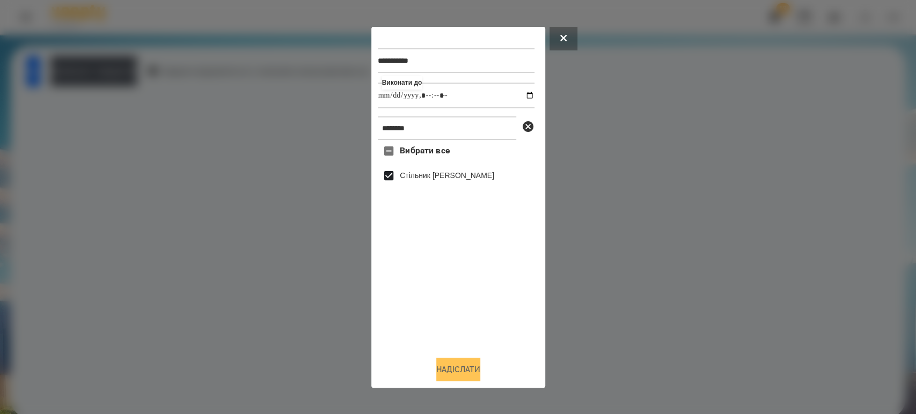
type input "**********"
click at [449, 368] on button "Надіслати" at bounding box center [458, 370] width 44 height 24
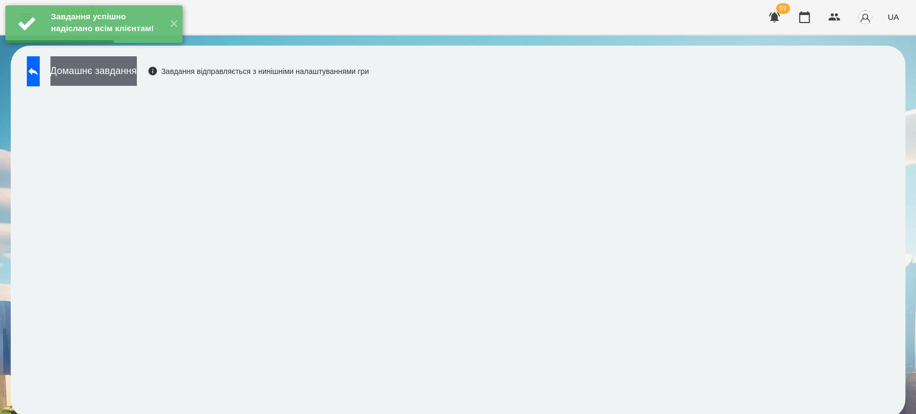
click at [131, 67] on button "Домашнє завдання" at bounding box center [93, 71] width 86 height 30
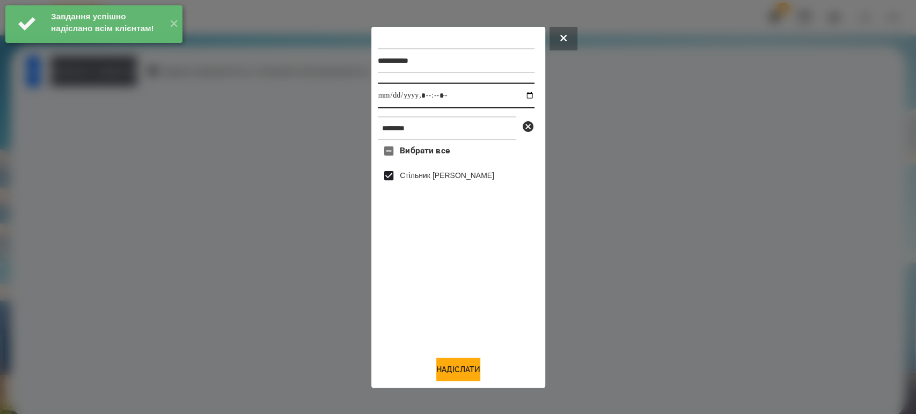
click at [528, 93] on input "datetime-local" at bounding box center [456, 96] width 157 height 26
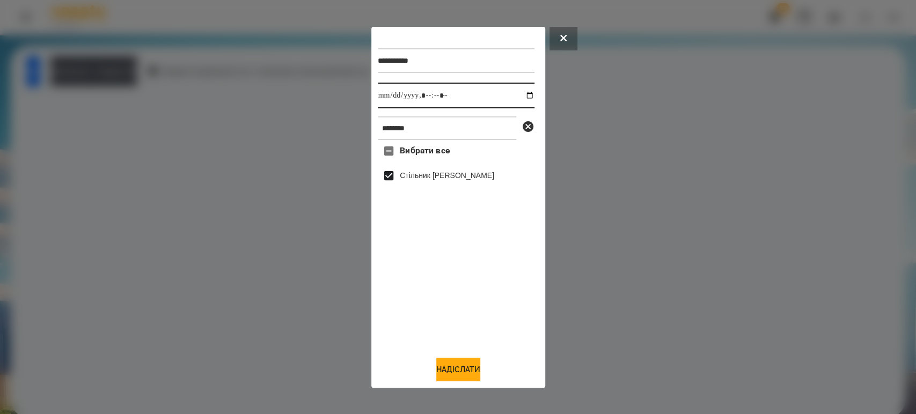
click at [525, 93] on input "datetime-local" at bounding box center [456, 96] width 157 height 26
type input "**********"
click at [469, 372] on button "Надіслати" at bounding box center [458, 370] width 44 height 24
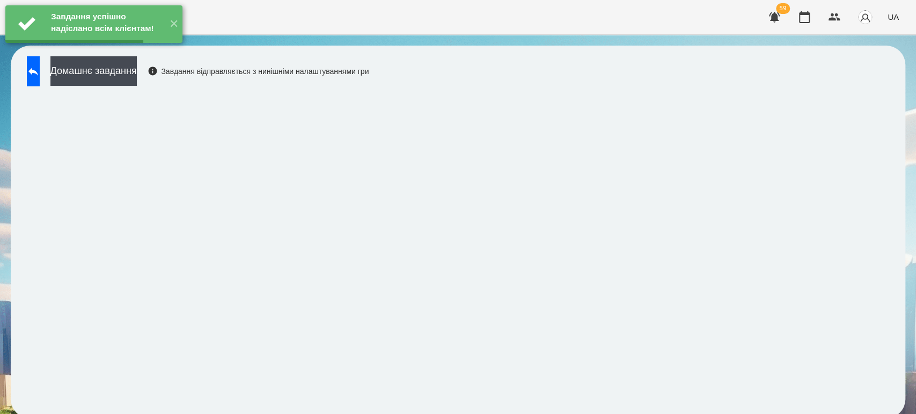
click at [127, 69] on button "Домашнє завдання" at bounding box center [93, 71] width 86 height 30
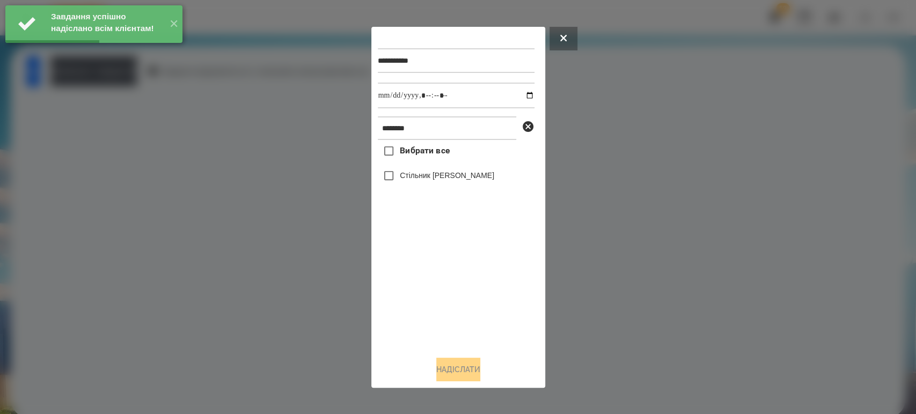
click at [423, 185] on div "Стільник [PERSON_NAME]" at bounding box center [456, 176] width 157 height 23
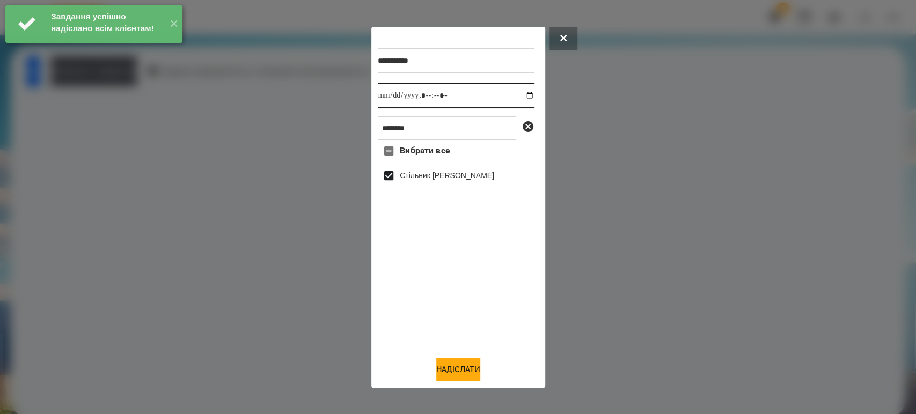
click at [523, 95] on input "datetime-local" at bounding box center [456, 96] width 157 height 26
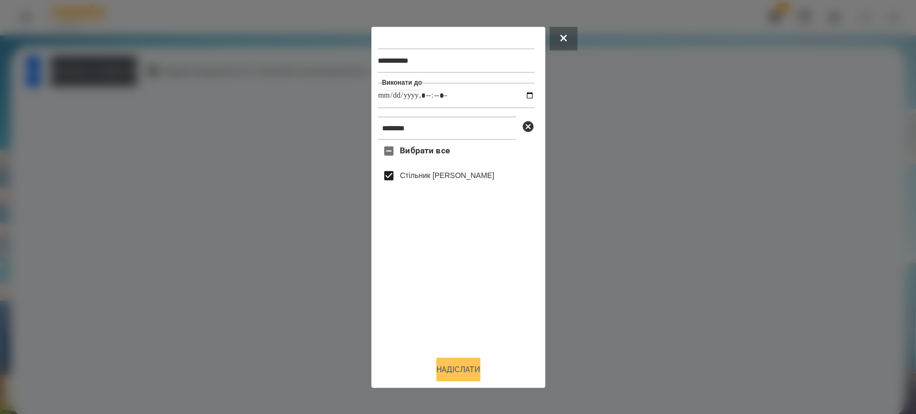
type input "**********"
click at [444, 370] on button "Надіслати" at bounding box center [458, 370] width 44 height 24
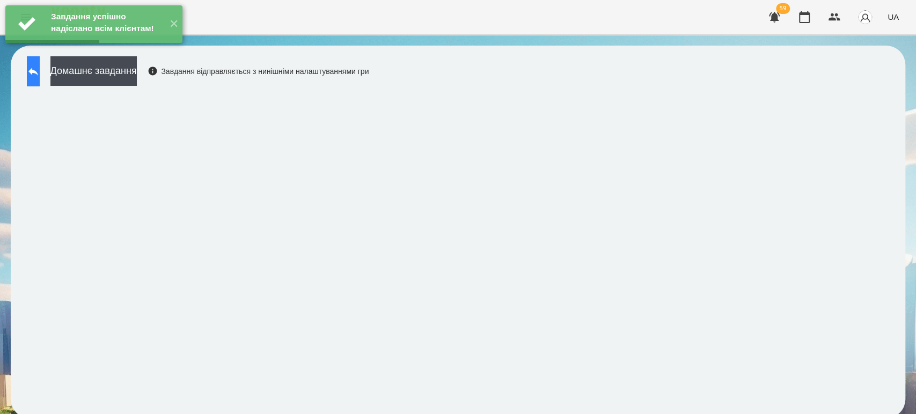
click at [35, 76] on button at bounding box center [33, 71] width 13 height 30
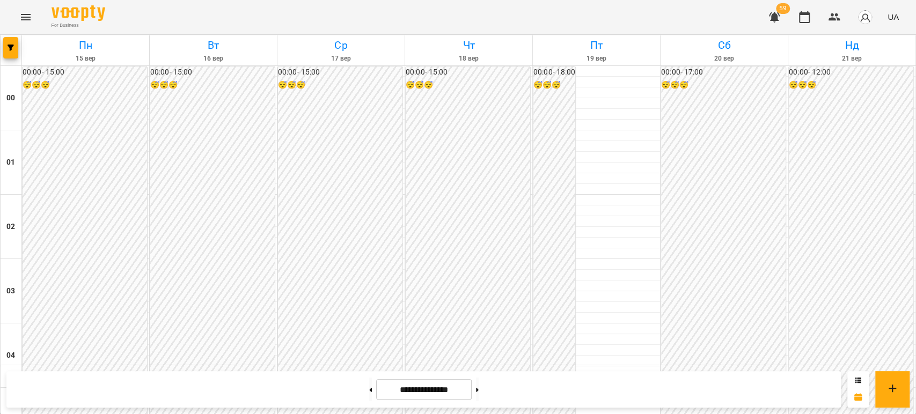
scroll to position [1013, 0]
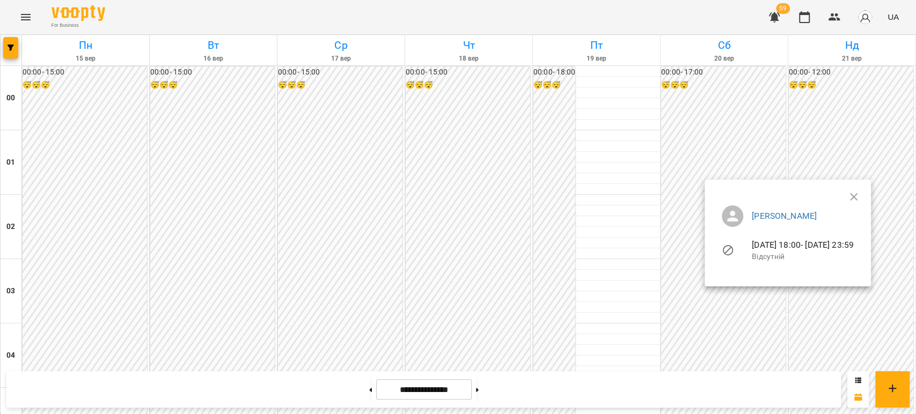
scroll to position [1125, 0]
click at [668, 181] on div at bounding box center [458, 207] width 916 height 414
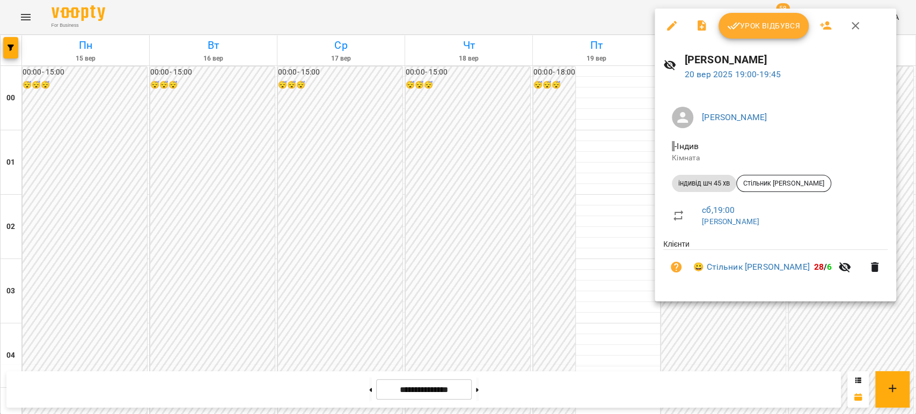
click at [755, 25] on span "Урок відбувся" at bounding box center [763, 25] width 73 height 13
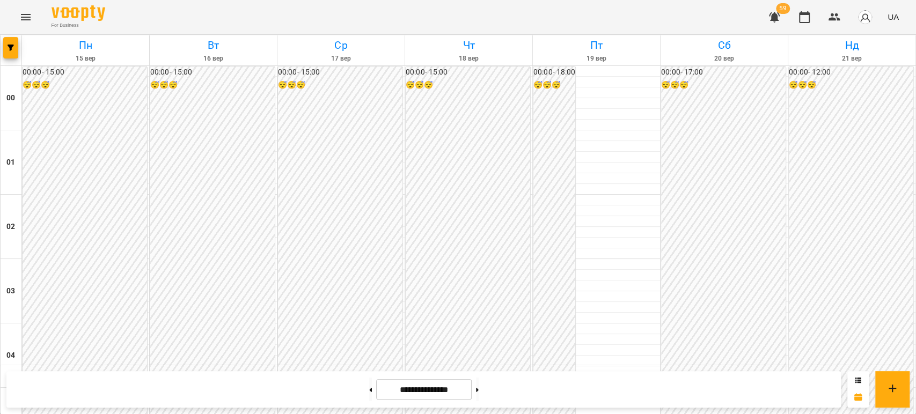
scroll to position [834, 0]
